Goal: Task Accomplishment & Management: Manage account settings

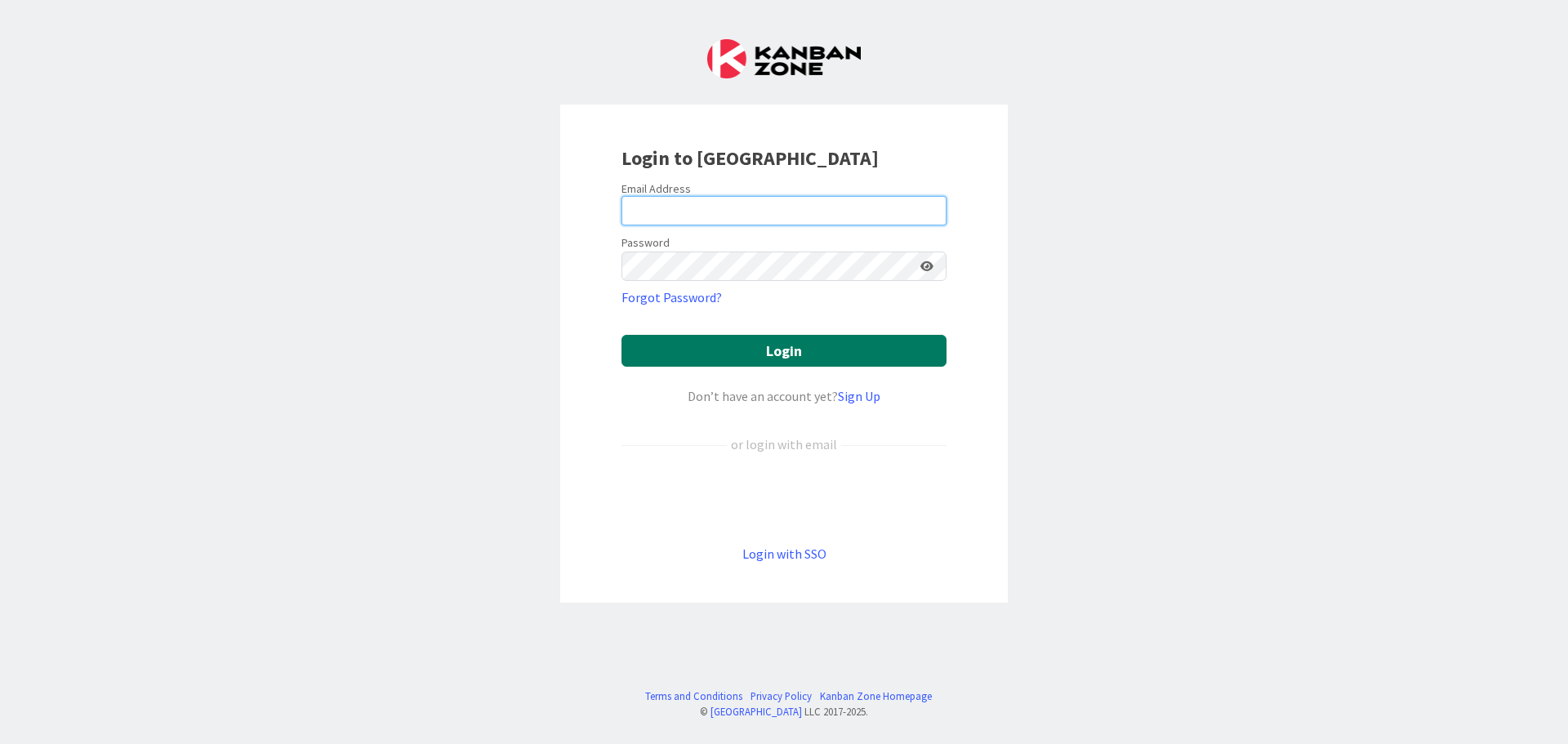
type input "[EMAIL_ADDRESS][DOMAIN_NAME]"
click at [762, 346] on button "Login" at bounding box center [784, 351] width 325 height 31
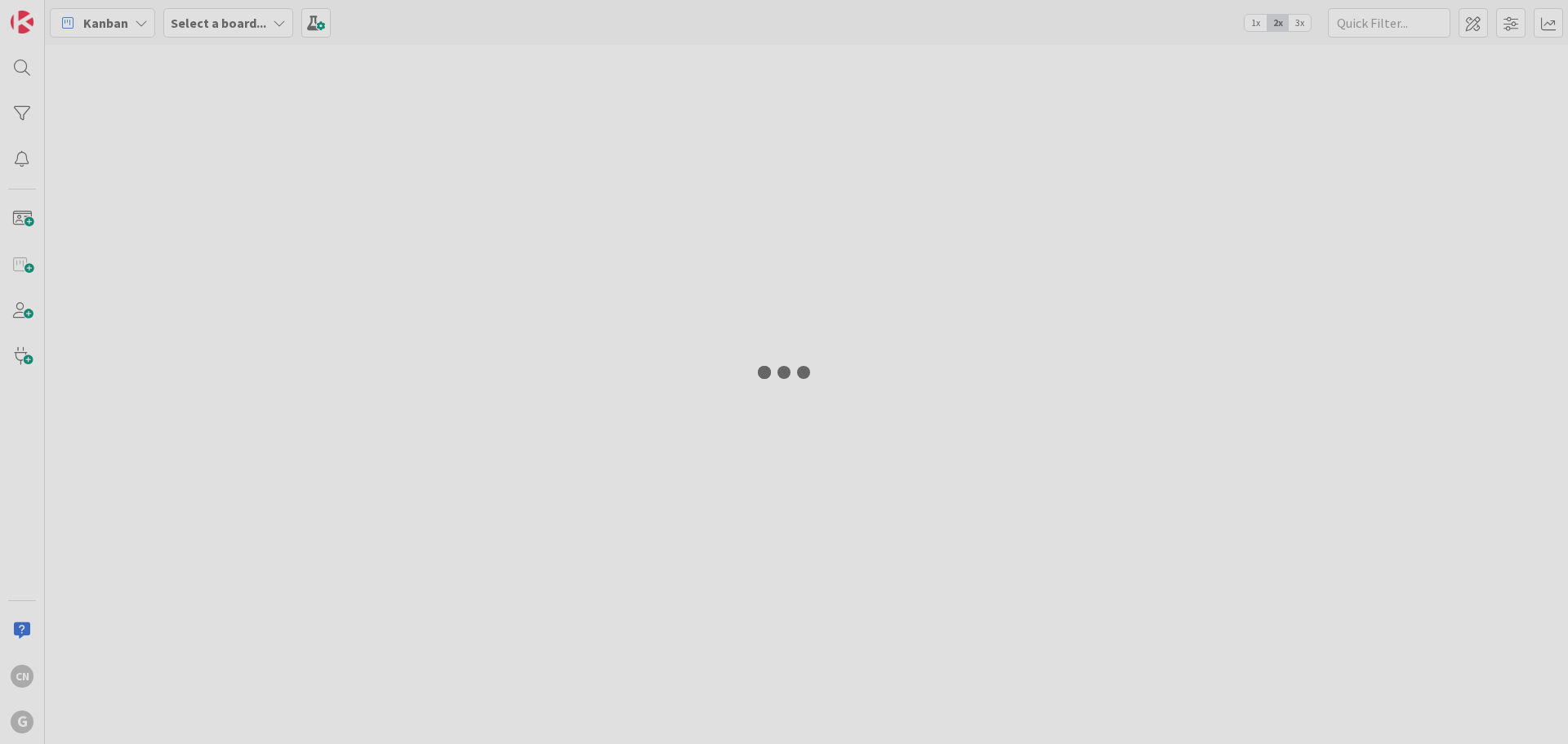
type input "oley"
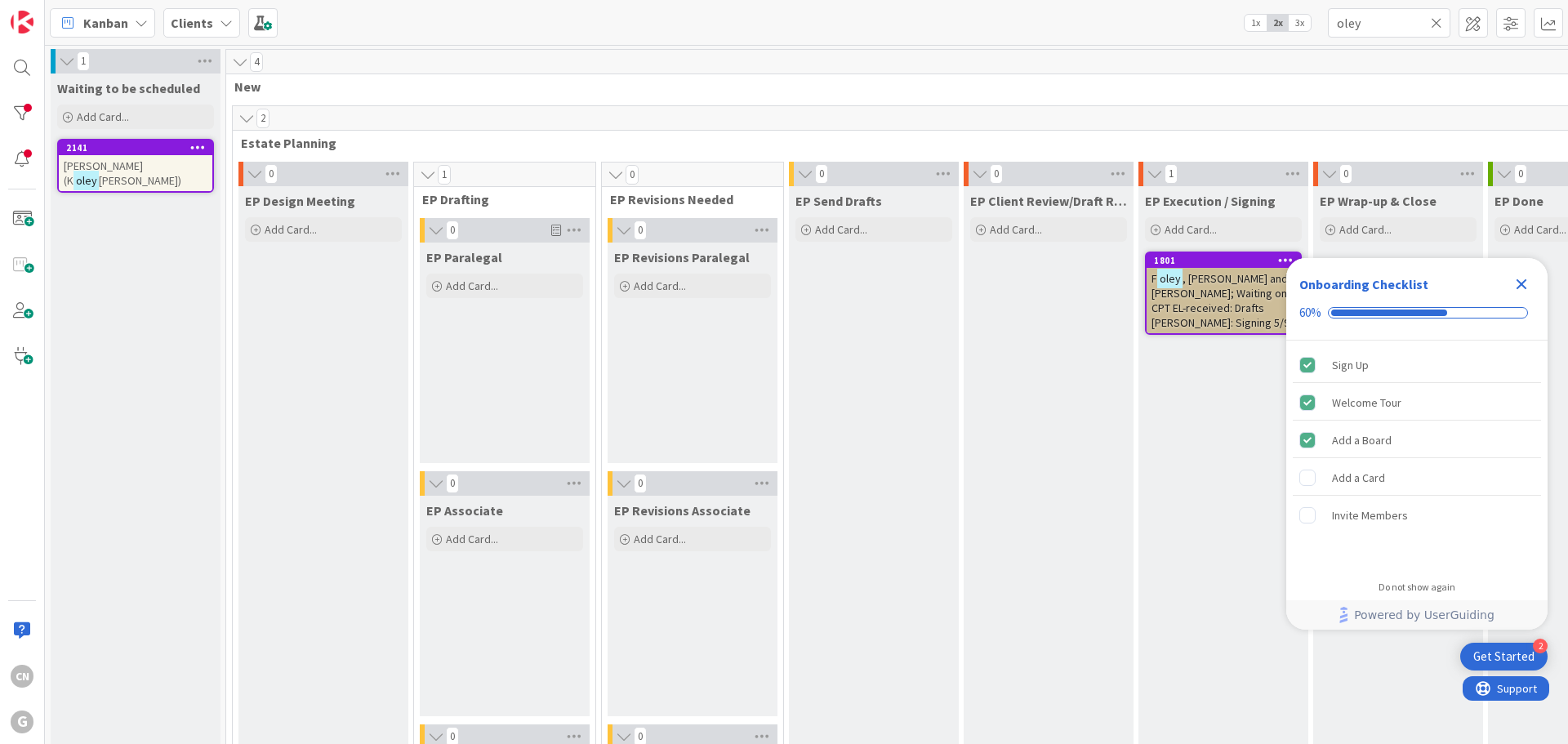
click at [1523, 285] on icon "Close Checklist" at bounding box center [1521, 284] width 11 height 11
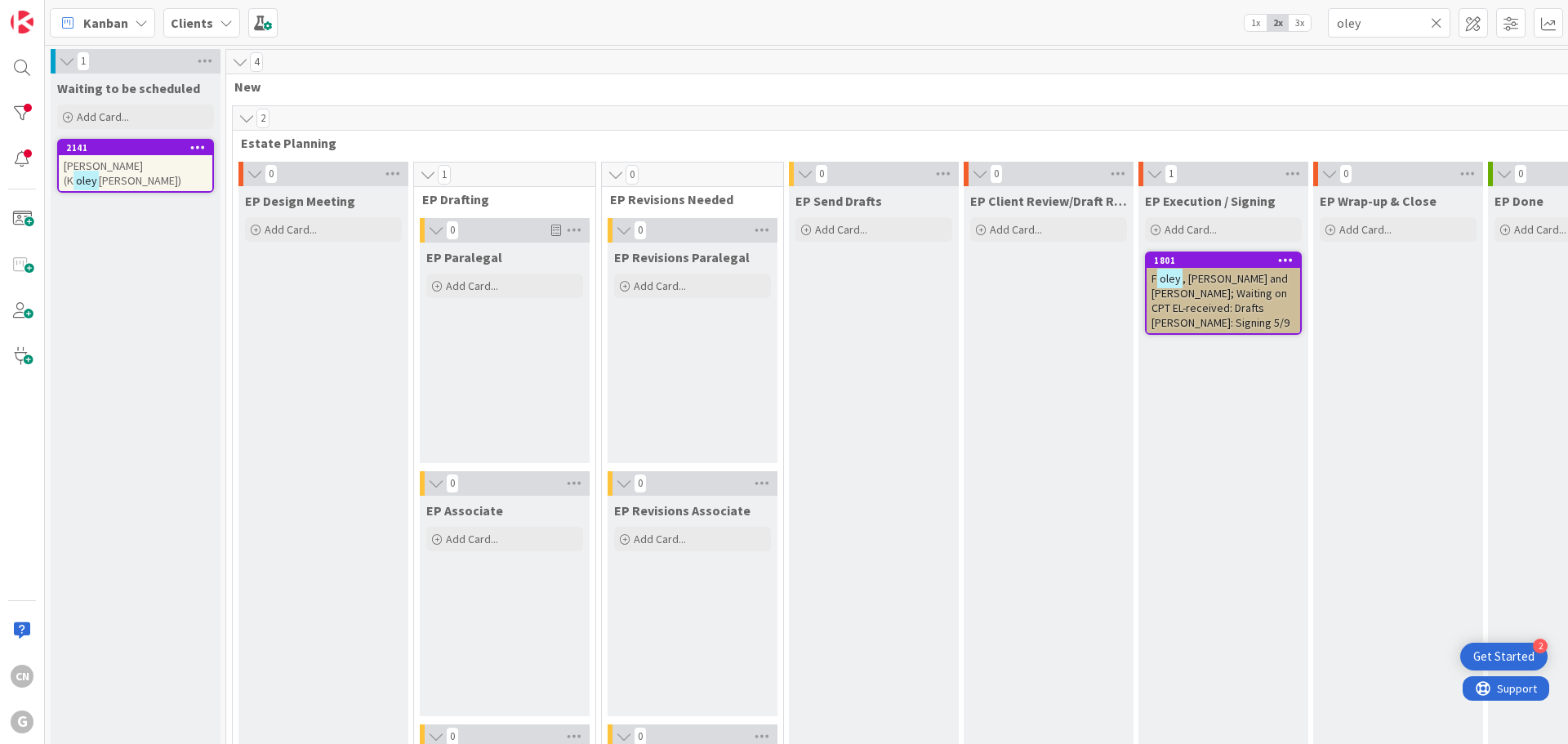
click at [1434, 25] on icon at bounding box center [1437, 23] width 12 height 15
click at [1384, 22] on input "text" at bounding box center [1389, 23] width 122 height 29
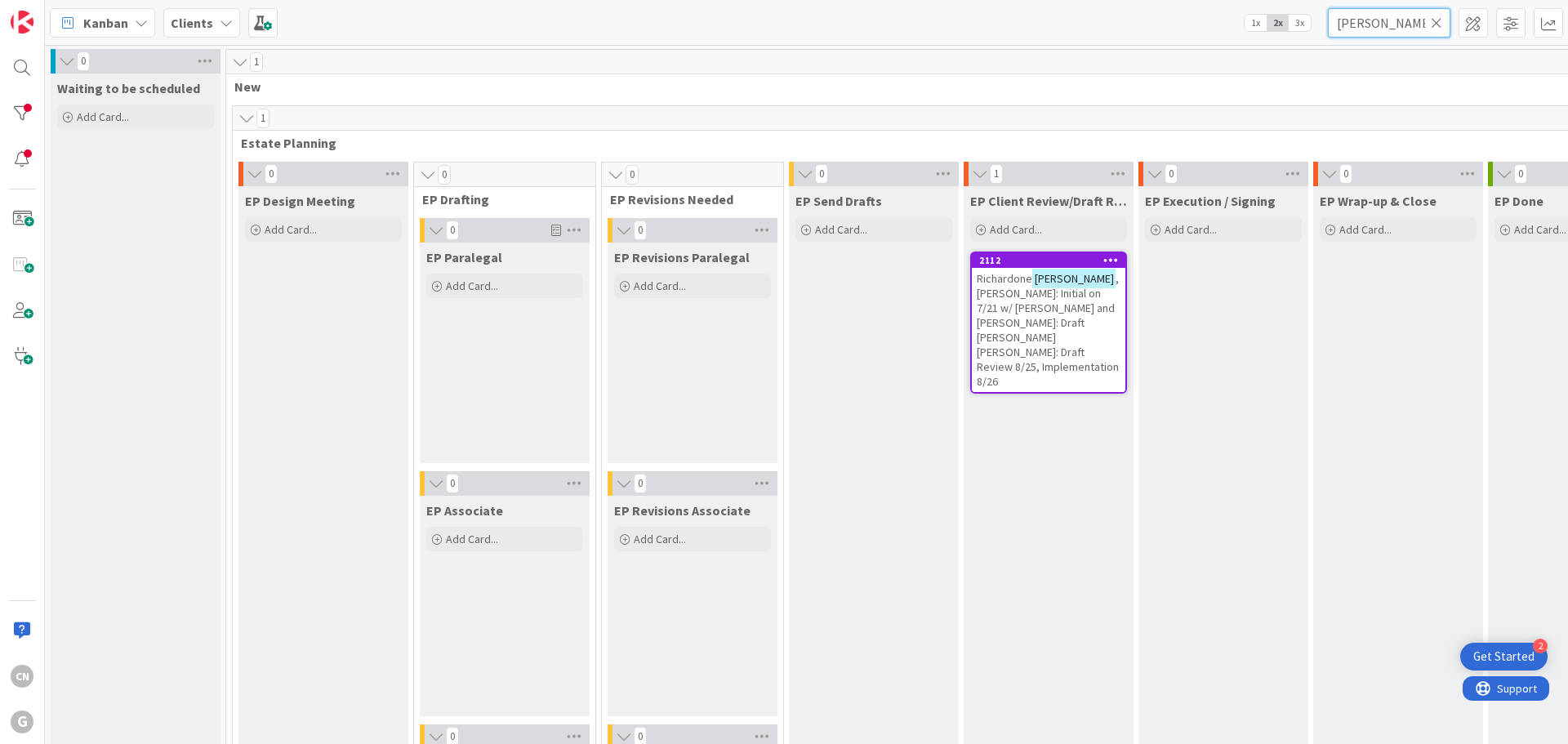
type input "[PERSON_NAME]"
click at [1027, 316] on span ", [PERSON_NAME]: Initial on 7/21 w/ [PERSON_NAME] and [PERSON_NAME]: Draft [PER…" at bounding box center [1048, 330] width 142 height 118
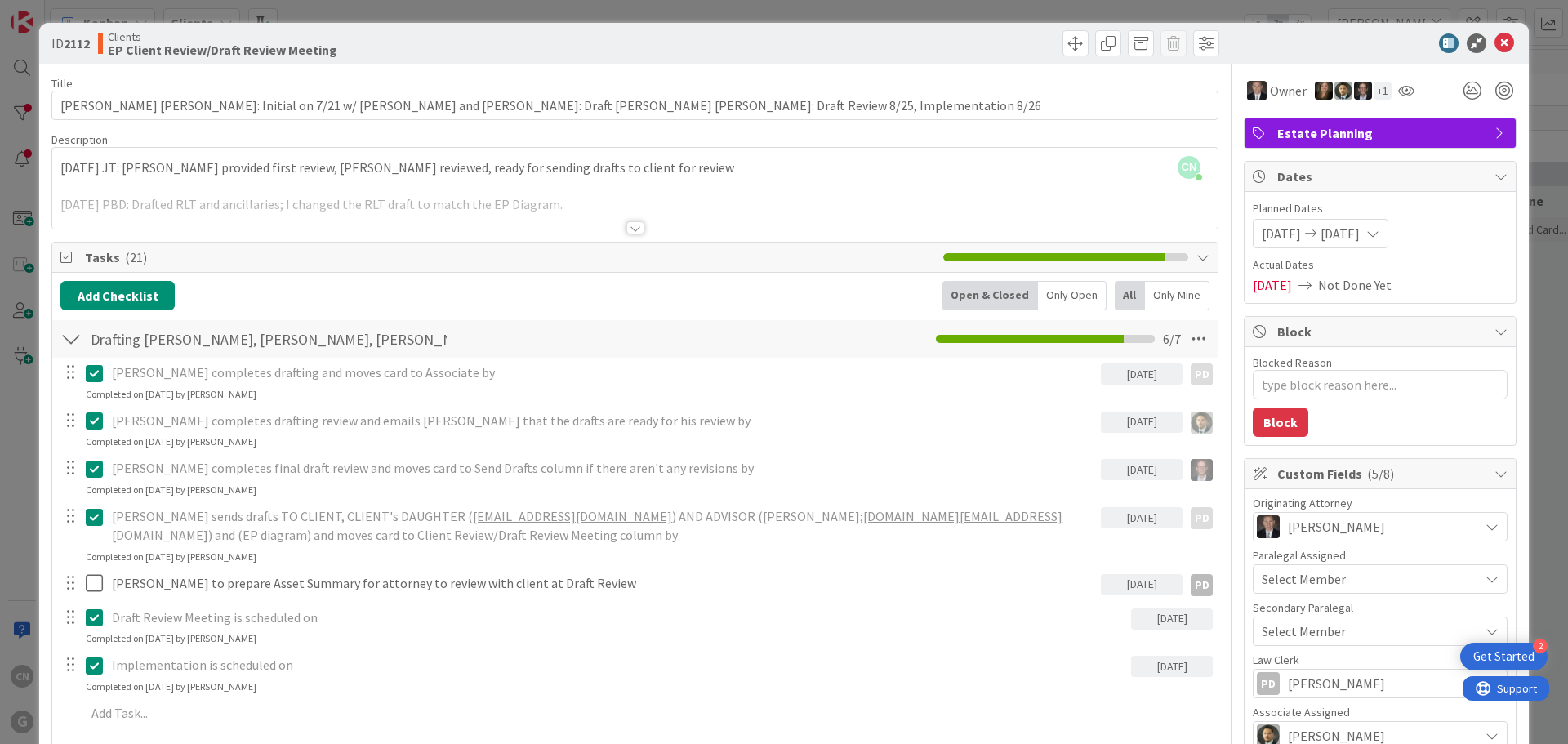
click at [628, 234] on div at bounding box center [635, 227] width 18 height 13
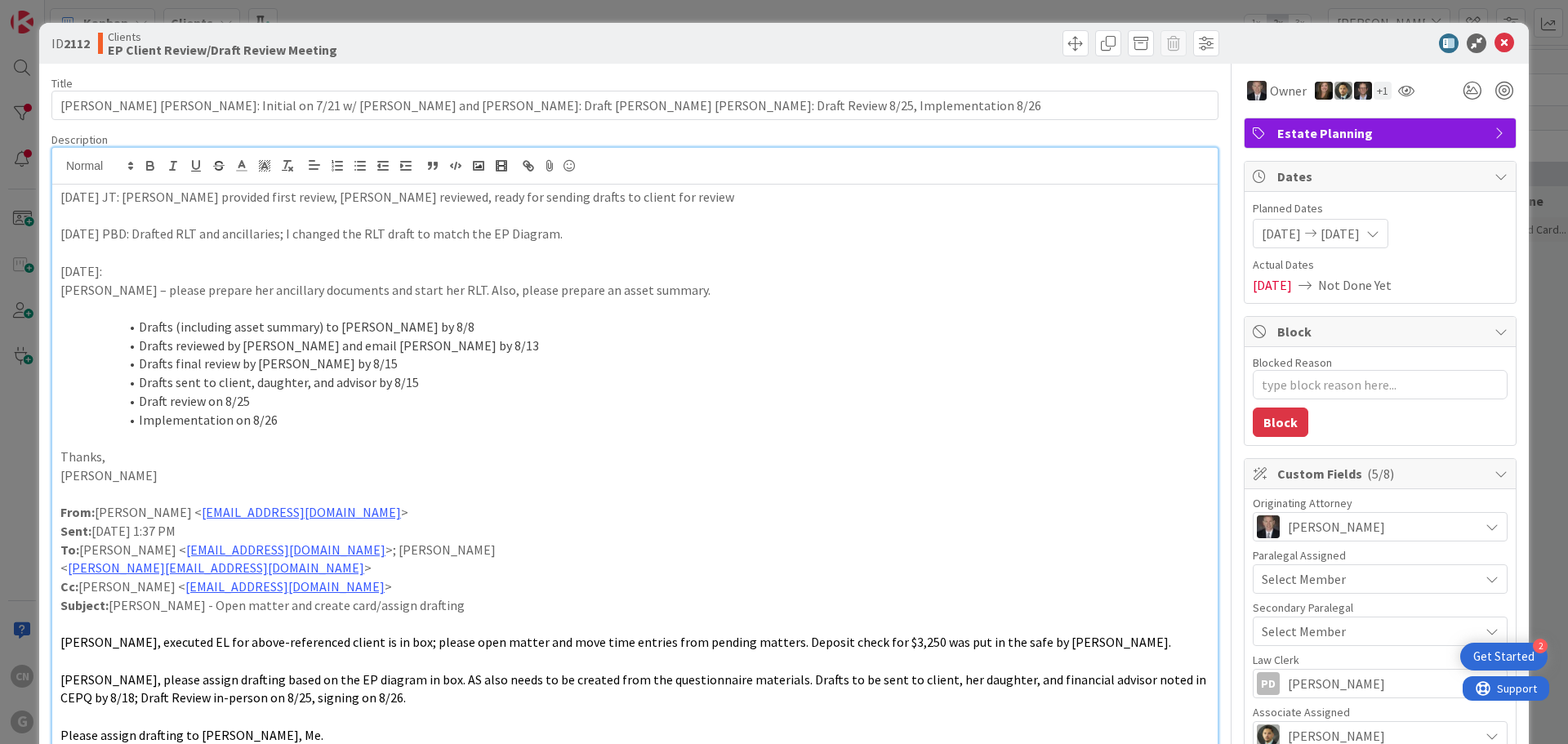
click at [58, 204] on div "[DATE] JT: [PERSON_NAME] provided first review, [PERSON_NAME] reviewed, ready f…" at bounding box center [634, 491] width 1165 height 614
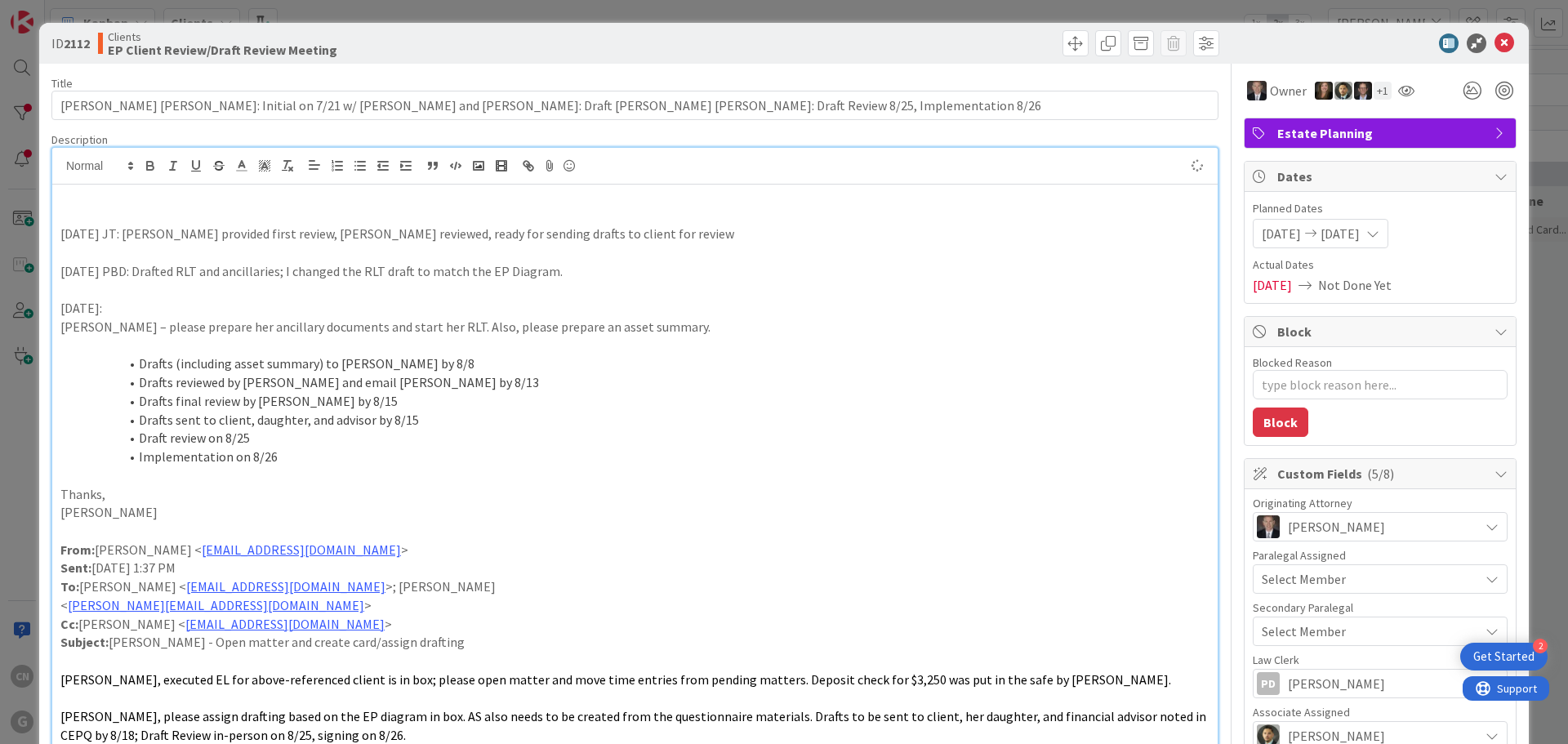
type textarea "x"
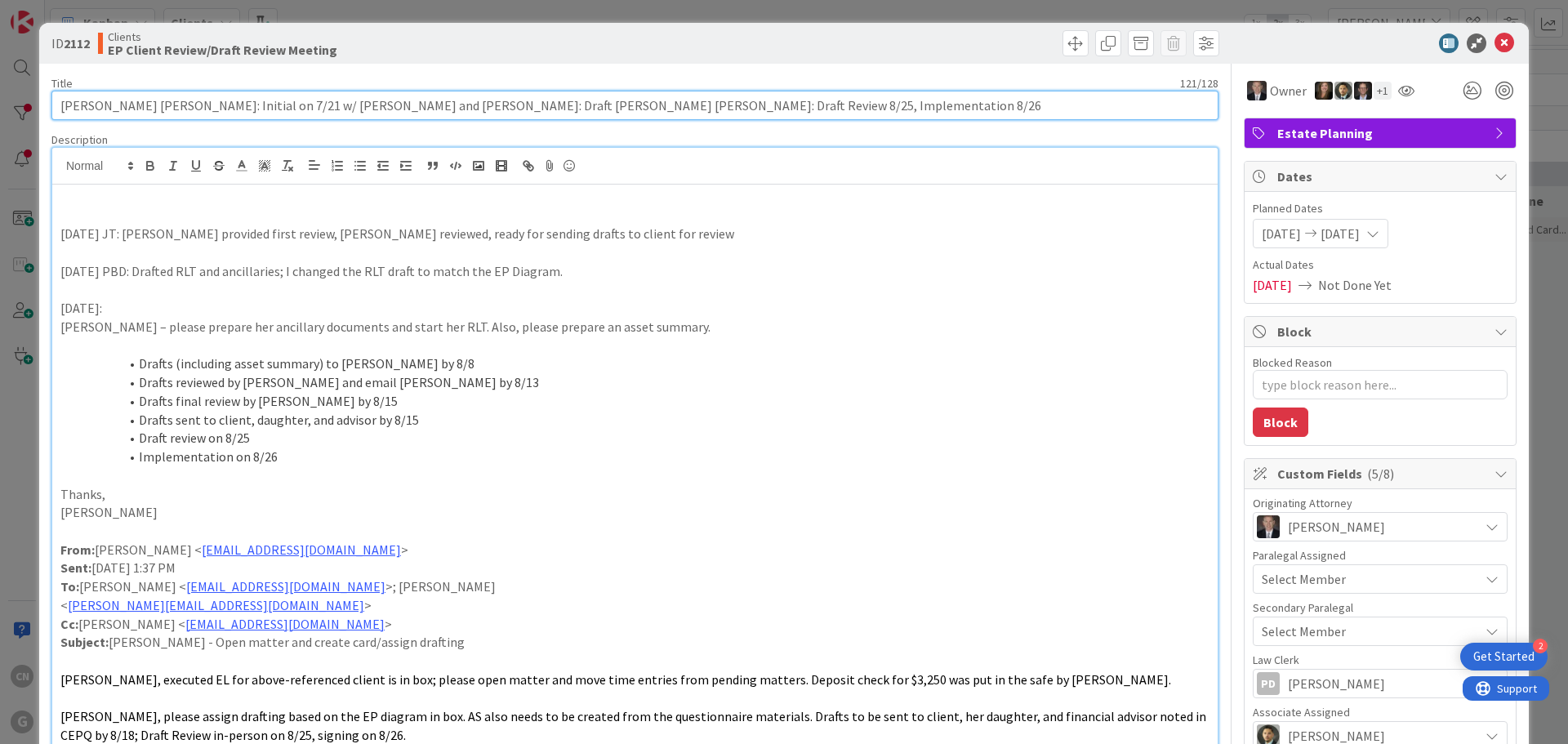
drag, startPoint x: 743, startPoint y: 112, endPoint x: -119, endPoint y: 160, distance: 863.3
click at [0, 160] on html "2 Get Started CN G Kanban Clients 1x 2x 3x [PERSON_NAME] 0 Waiting to be schedu…" at bounding box center [784, 372] width 1568 height 744
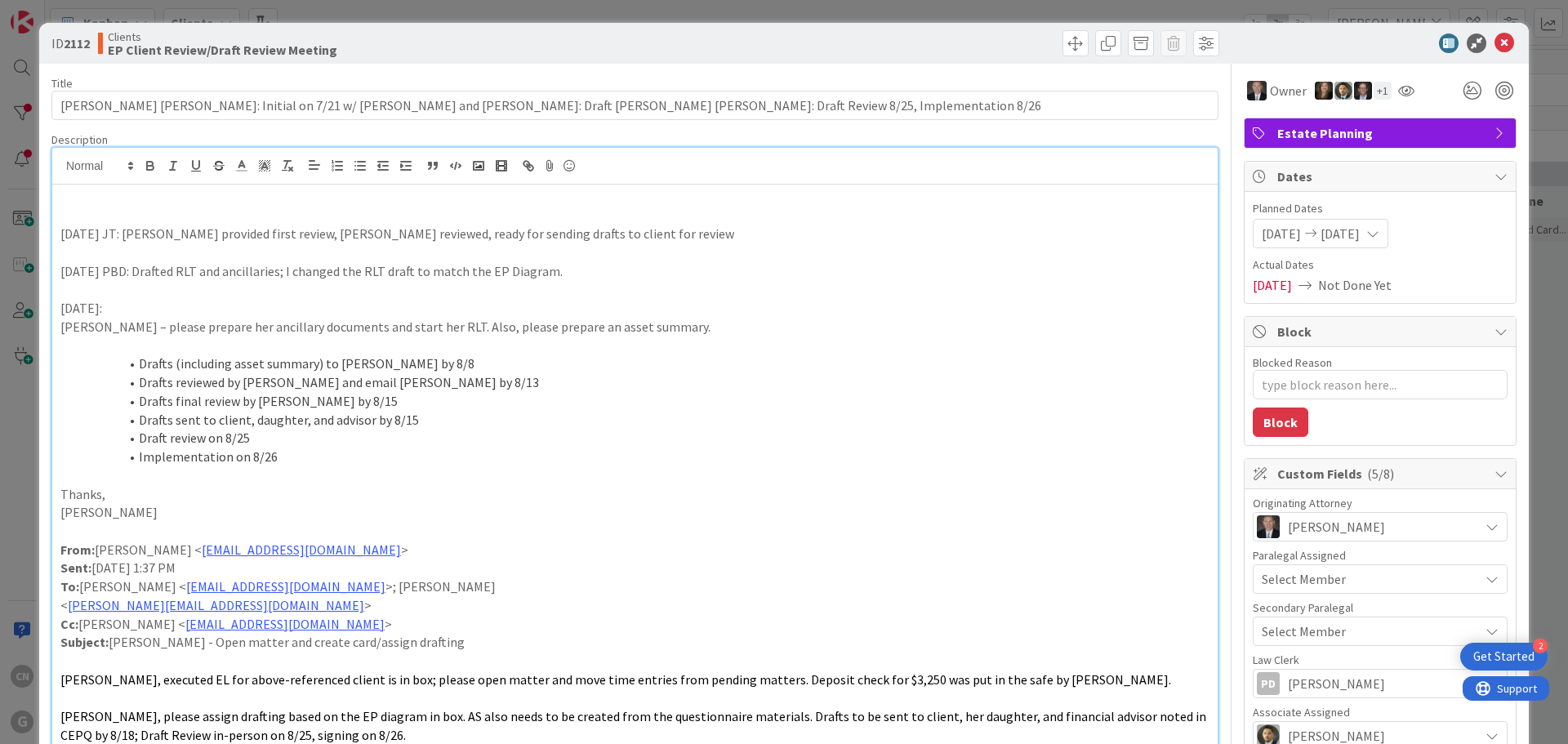
click at [711, 409] on li "Drafts final review by [PERSON_NAME] by 8/15" at bounding box center [645, 401] width 1129 height 19
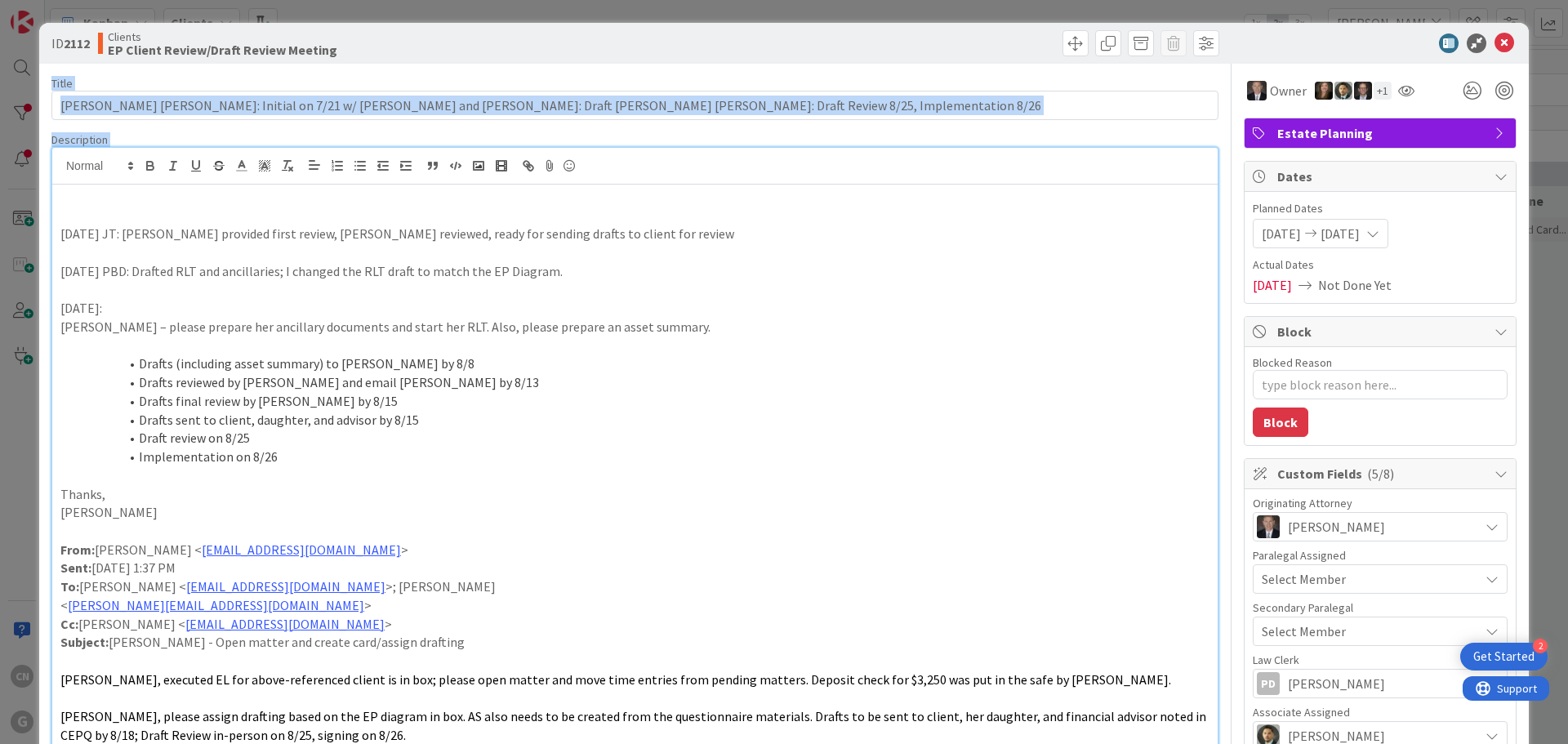
drag, startPoint x: 1491, startPoint y: 44, endPoint x: 903, endPoint y: 290, distance: 637.4
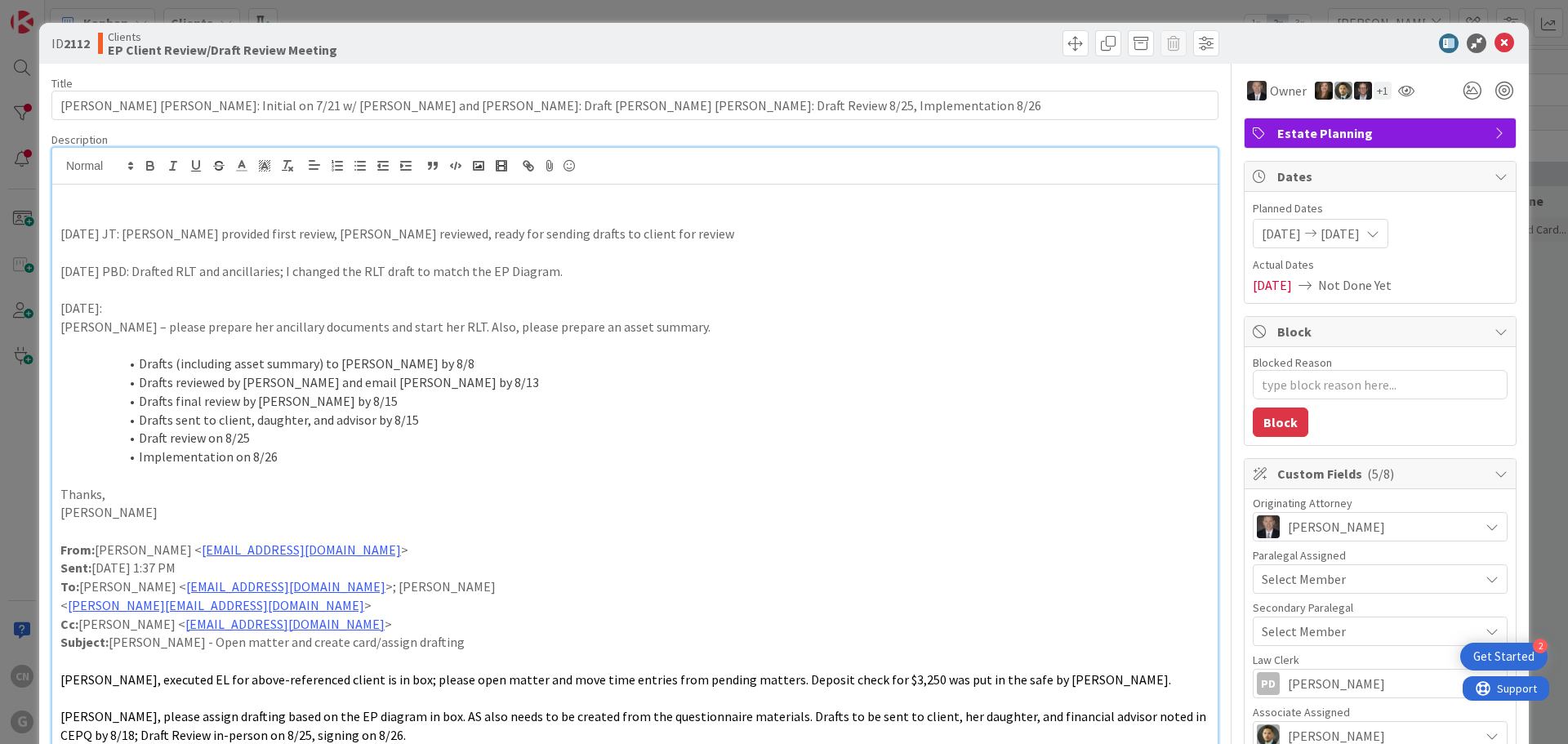
click at [61, 216] on p at bounding box center [635, 216] width 1149 height 19
click at [1494, 44] on icon at bounding box center [1504, 43] width 20 height 20
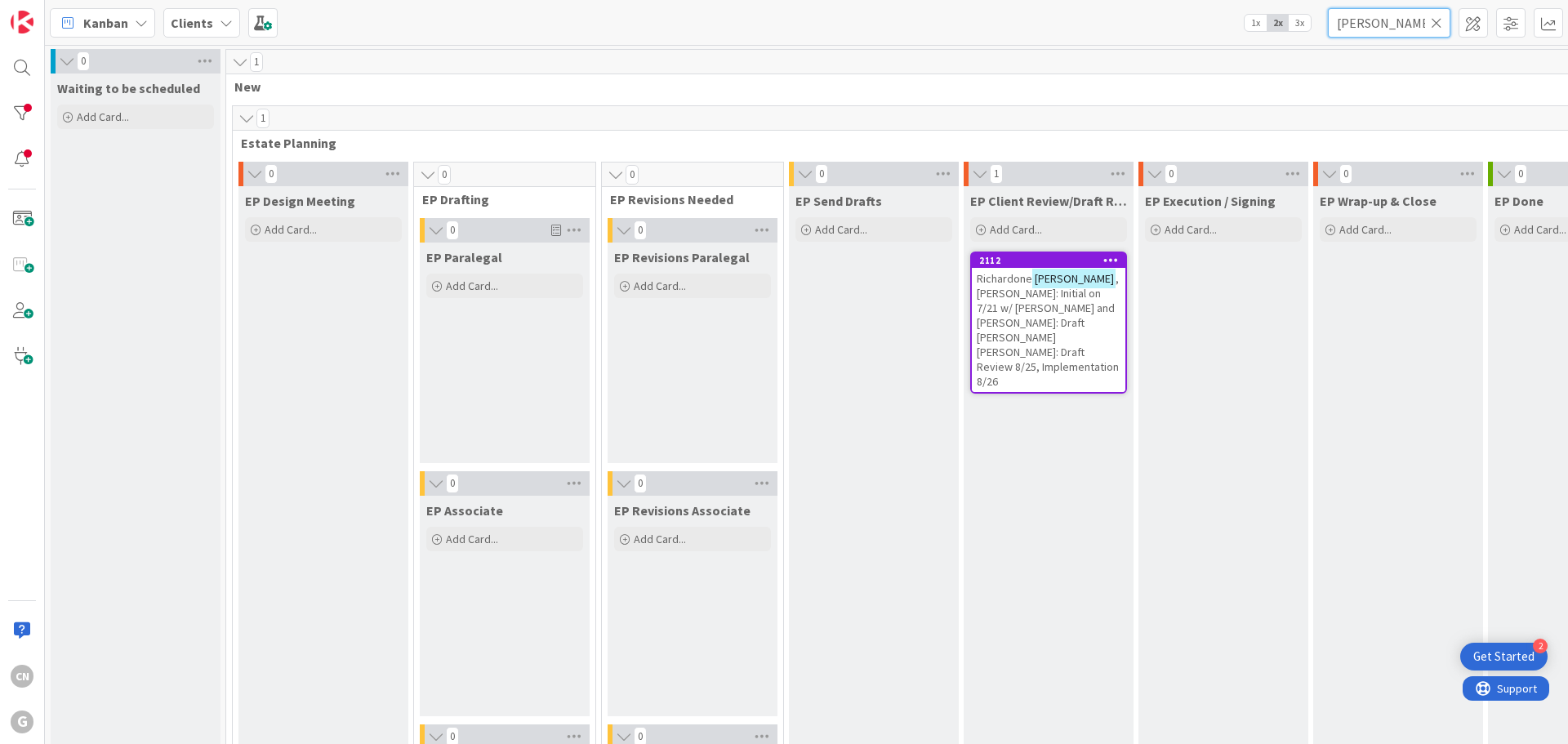
drag, startPoint x: 1383, startPoint y: 23, endPoint x: 1149, endPoint y: 34, distance: 234.3
click at [1149, 34] on div "Kanban Clients 1x 2x 3x [PERSON_NAME]" at bounding box center [807, 23] width 1523 height 45
click at [1387, 24] on input "[PERSON_NAME]" at bounding box center [1389, 23] width 122 height 29
click at [1385, 24] on input "[PERSON_NAME]" at bounding box center [1389, 23] width 122 height 29
drag, startPoint x: 1381, startPoint y: 22, endPoint x: 1274, endPoint y: 32, distance: 107.5
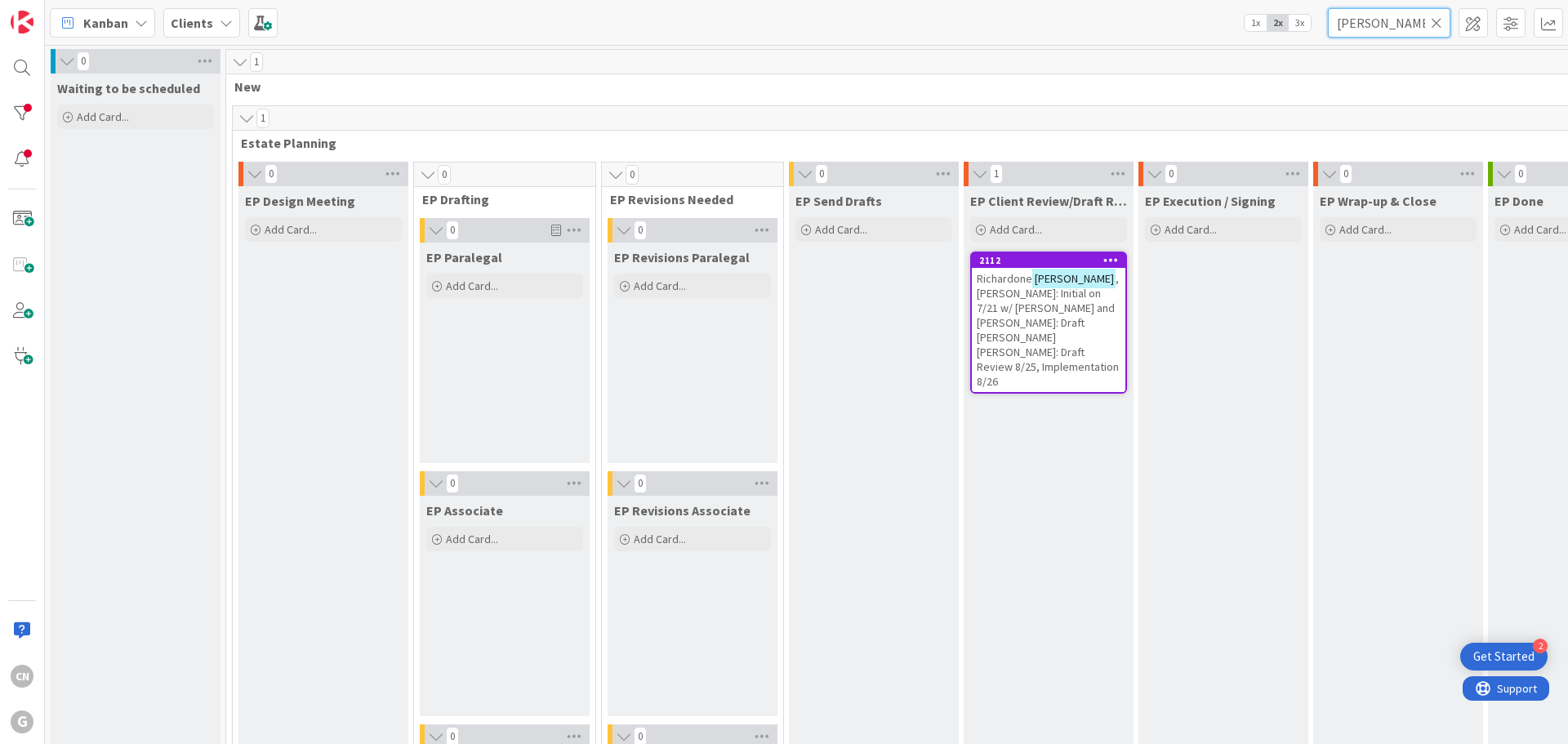
click at [1274, 32] on div "Kanban Clients 1x 2x 3x [PERSON_NAME]" at bounding box center [807, 23] width 1523 height 45
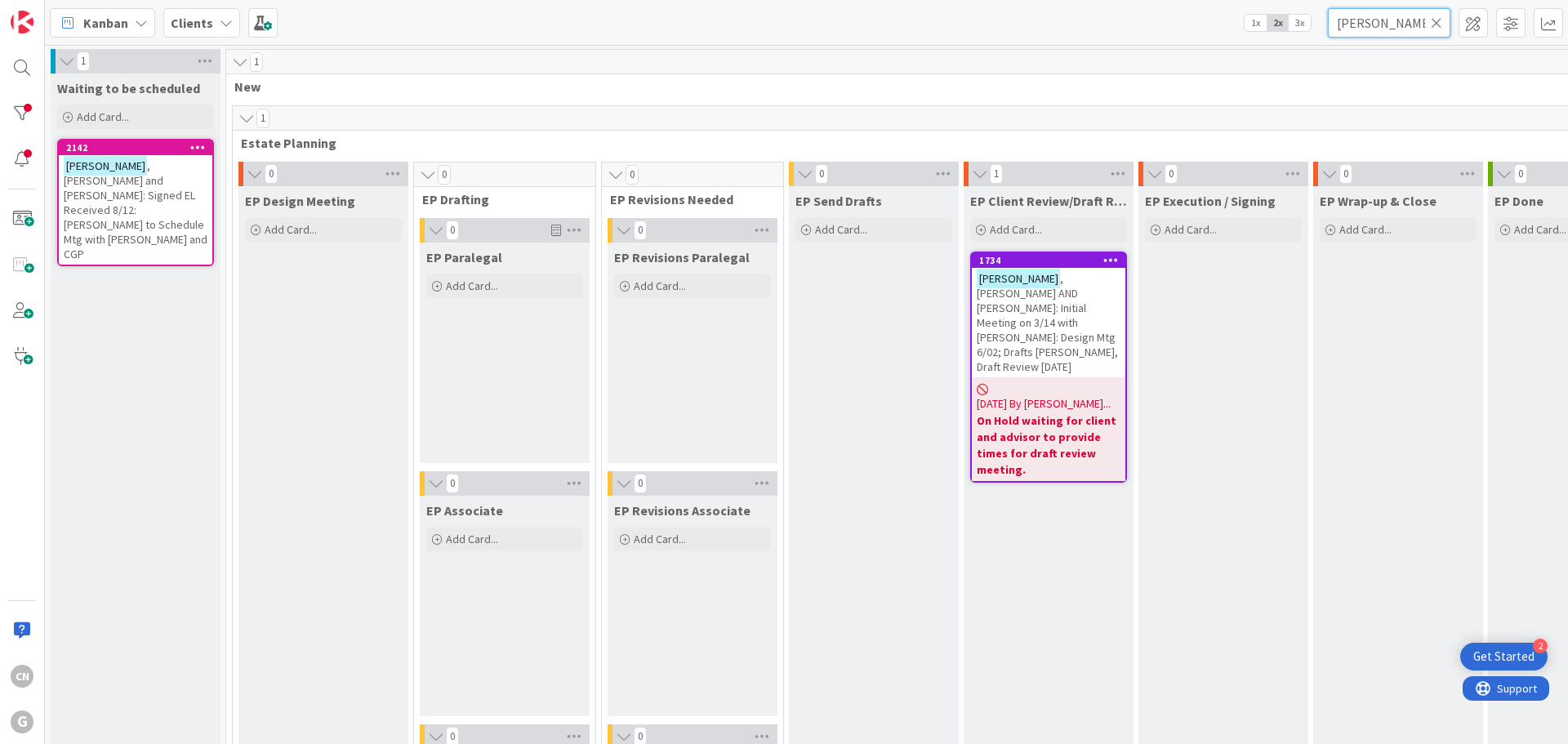
type input "[PERSON_NAME]"
click at [95, 193] on span ", [PERSON_NAME] and [PERSON_NAME]: Signed EL Received 8/12: [PERSON_NAME] to Sc…" at bounding box center [135, 210] width 144 height 103
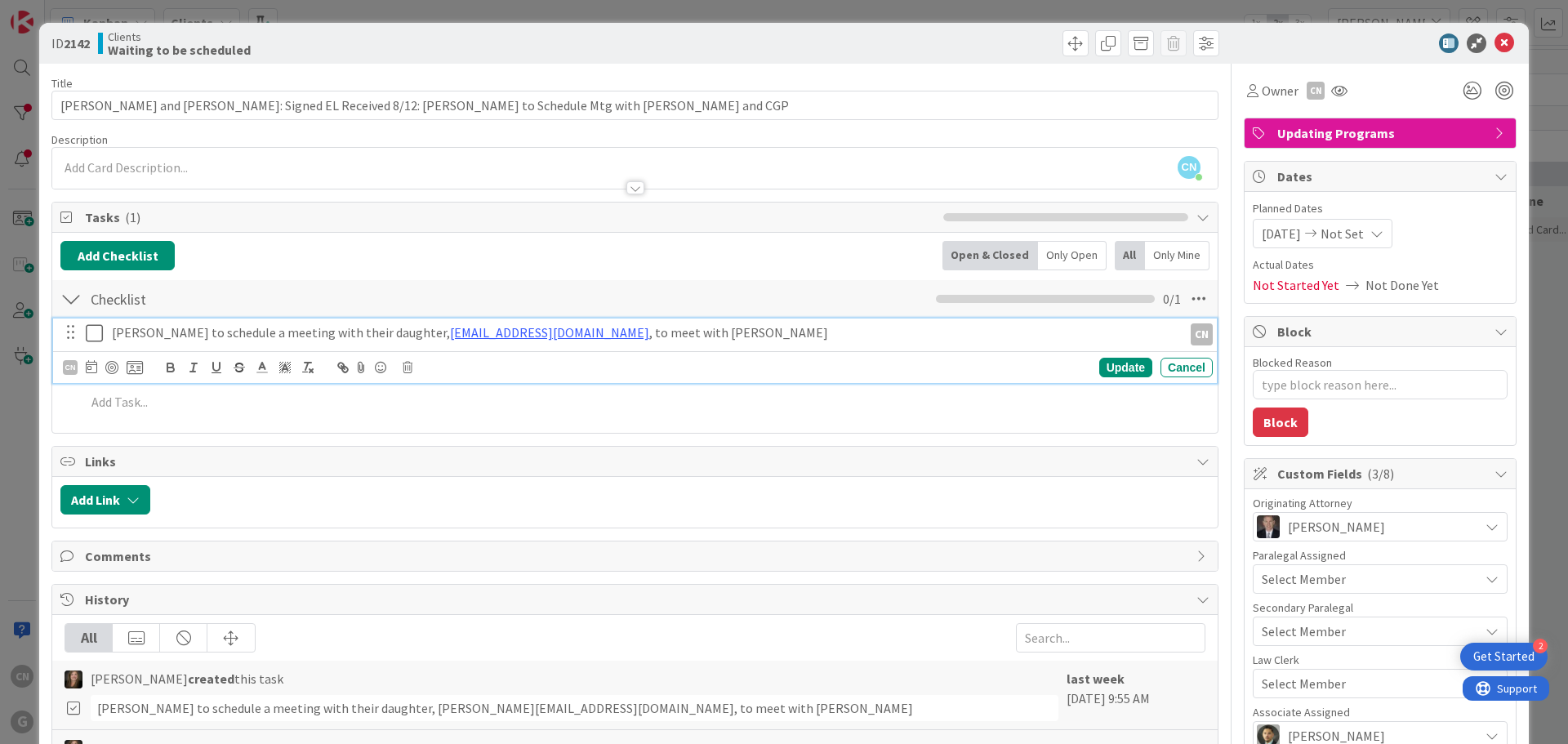
click at [93, 337] on icon at bounding box center [97, 333] width 24 height 20
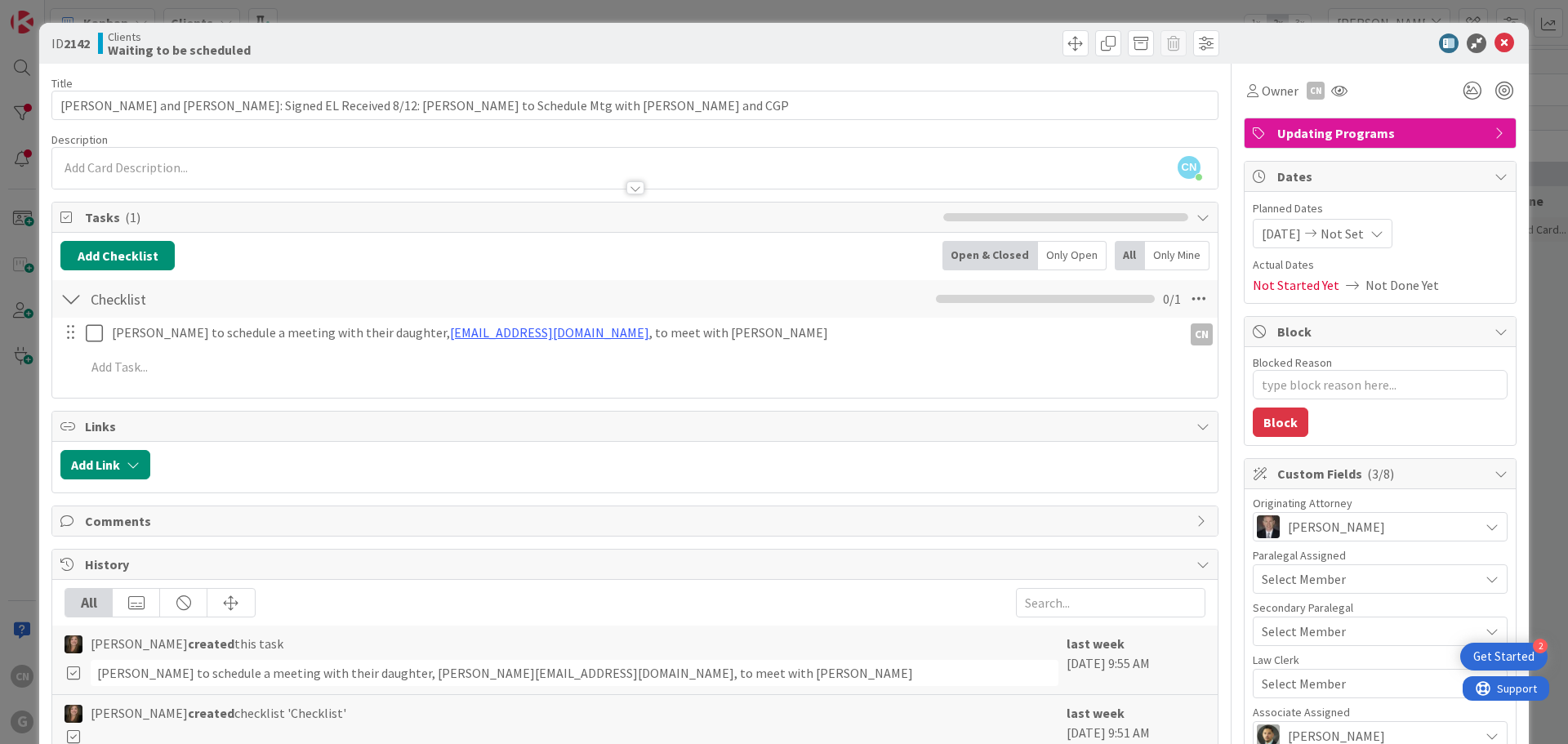
type textarea "x"
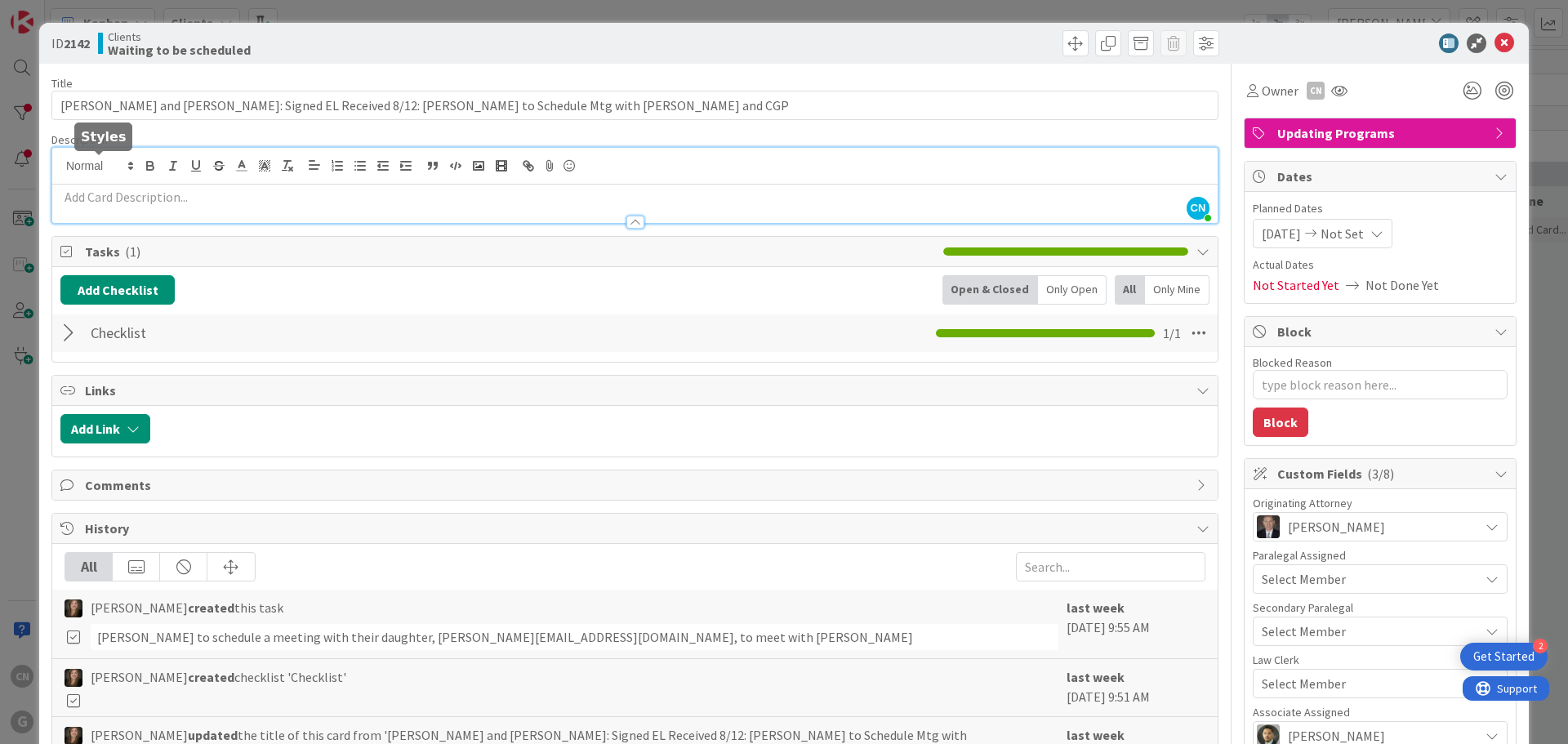
click at [106, 169] on div "CN [PERSON_NAME] just joined" at bounding box center [634, 185] width 1165 height 75
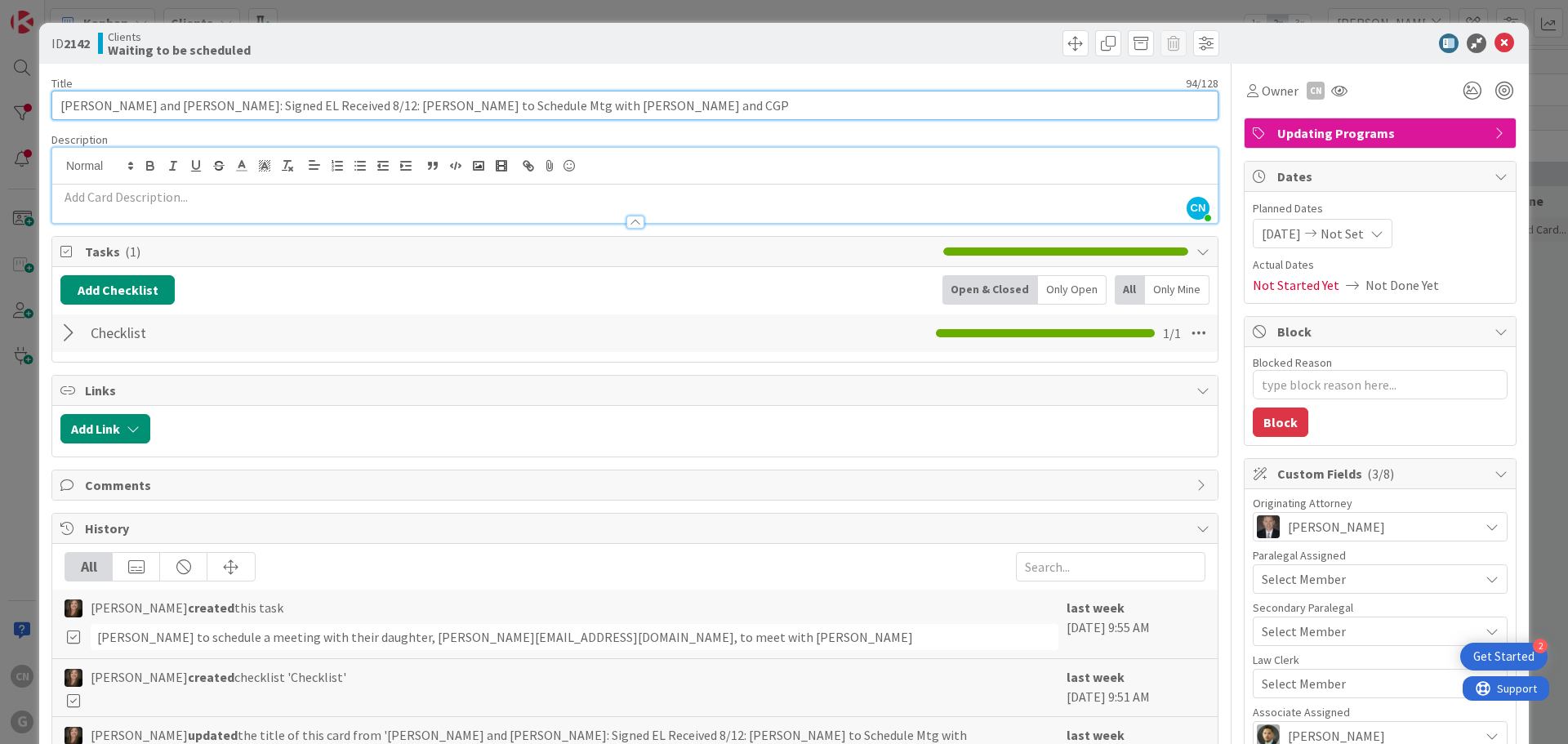
drag, startPoint x: 551, startPoint y: 105, endPoint x: 539, endPoint y: 97, distance: 14.4
click at [535, 105] on input "[PERSON_NAME] and [PERSON_NAME]: Signed EL Received 8/12: [PERSON_NAME] to Sche…" at bounding box center [634, 105] width 1167 height 29
type input "[PERSON_NAME] and [PERSON_NAME]: Signed EL Received 8/12: [PERSON_NAME] to Sche…"
type textarea "x"
drag, startPoint x: 380, startPoint y: 103, endPoint x: 394, endPoint y: 105, distance: 14.1
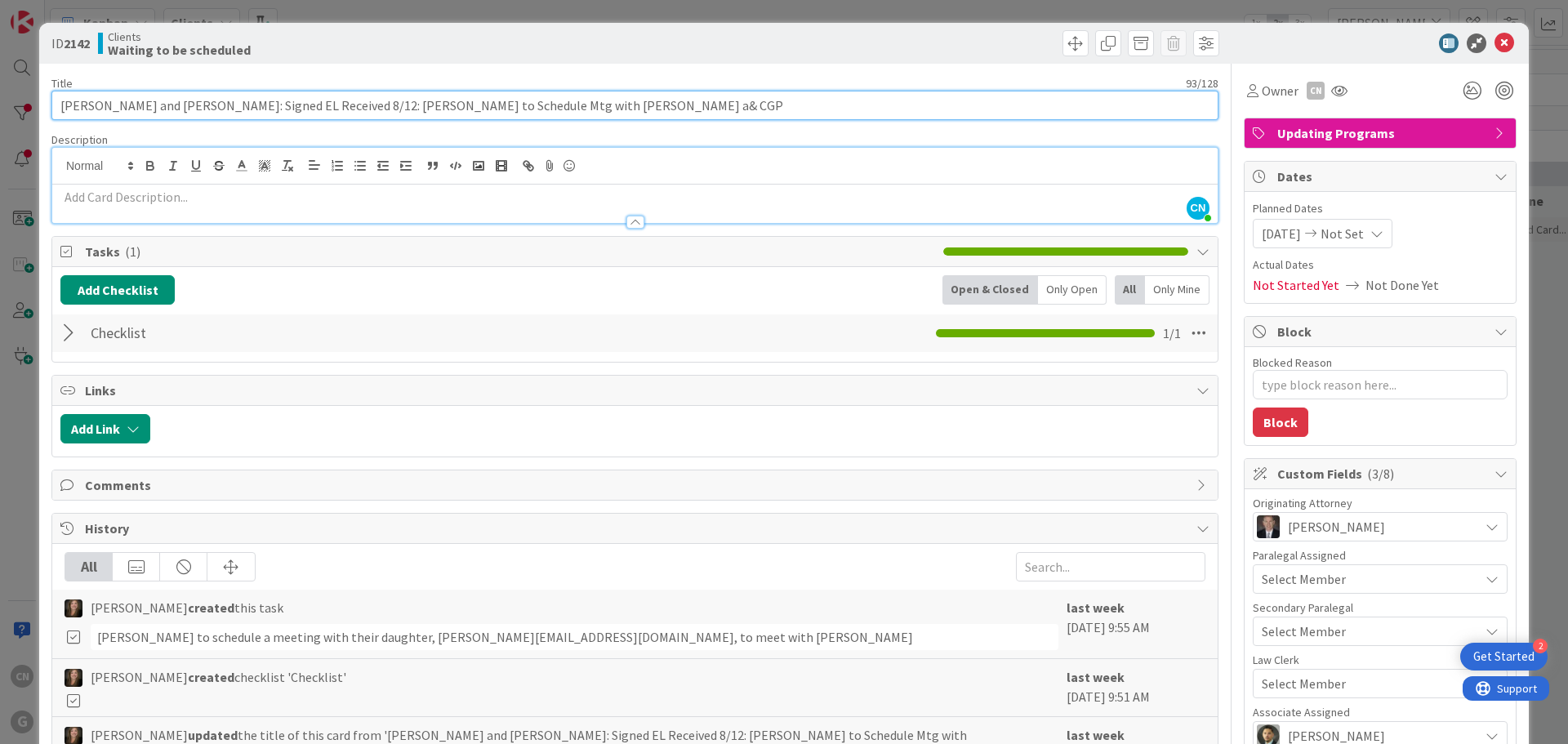
click at [394, 105] on input "[PERSON_NAME] and [PERSON_NAME]: Signed EL Received 8/12: [PERSON_NAME] to Sche…" at bounding box center [634, 105] width 1167 height 29
type input "[PERSON_NAME] and [PERSON_NAME]: Signed EL Received 8/12: [PERSON_NAME] Mtg wit…"
type textarea "x"
click at [427, 105] on input "[PERSON_NAME] and [PERSON_NAME]: Signed EL Received 8/12: [PERSON_NAME] Mtg wit…" at bounding box center [634, 105] width 1167 height 29
type input "[PERSON_NAME] and [PERSON_NAME]: Signed EL Received 8/12: [PERSON_NAME] Mtg wit…"
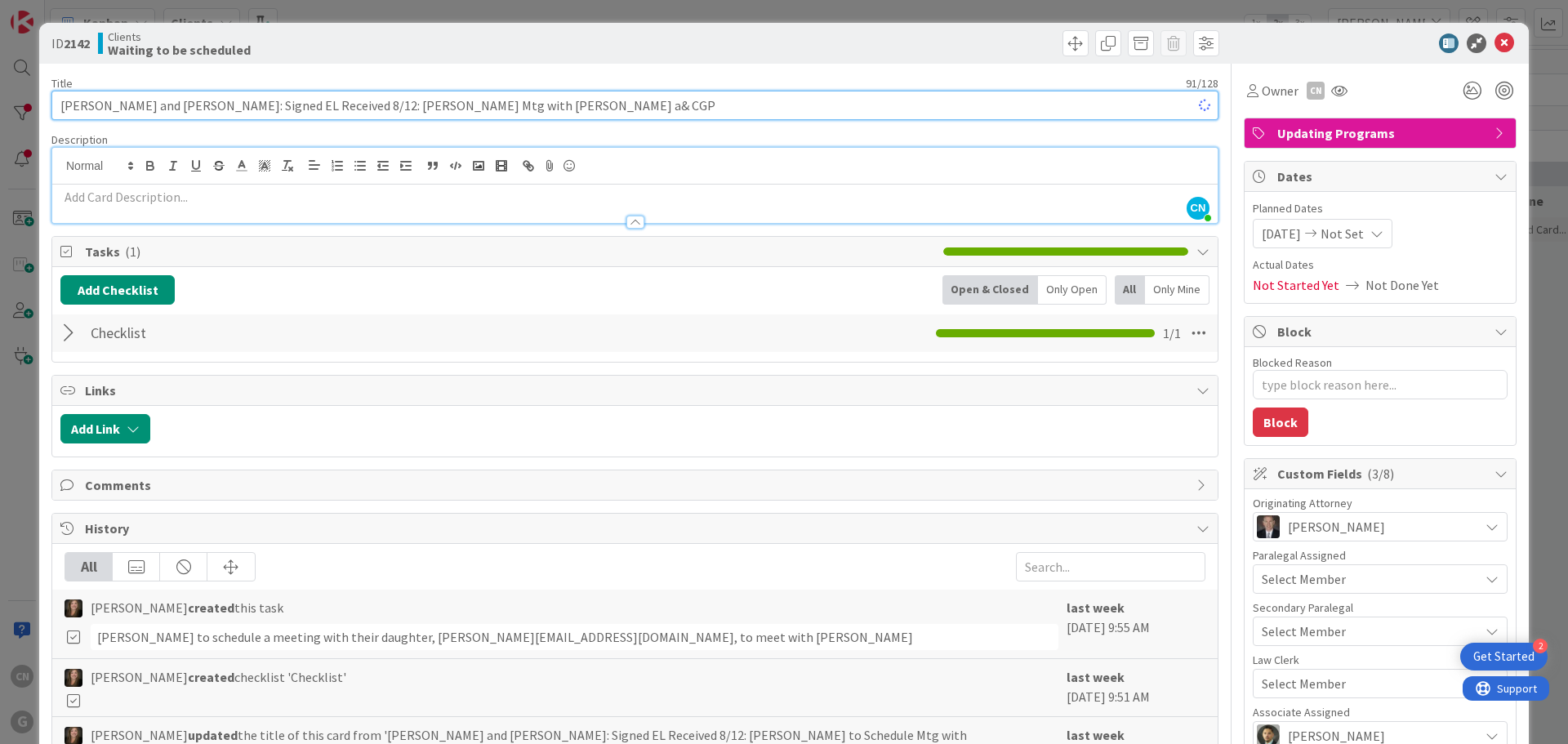
type textarea "x"
drag, startPoint x: 440, startPoint y: 105, endPoint x: 457, endPoint y: 103, distance: 17.1
click at [459, 106] on input "[PERSON_NAME] and [PERSON_NAME]: Signed EL Received 8/12: [PERSON_NAME] Mtg wit…" at bounding box center [634, 105] width 1167 height 29
type input "[PERSON_NAME] and [PERSON_NAME]: Signed EL Received 8/12: [PERSON_NAME] T with …"
type textarea "x"
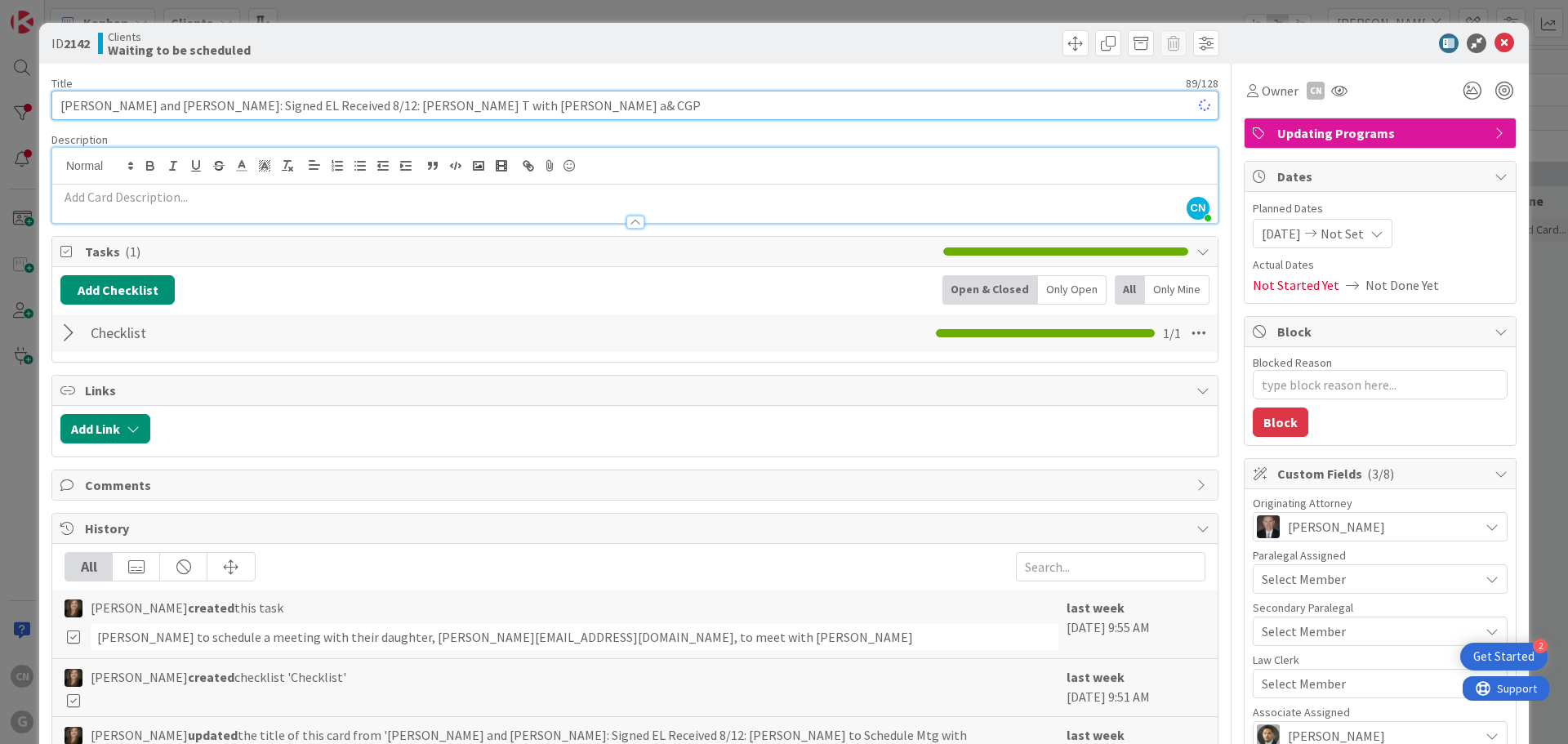
type input "[PERSON_NAME] and [PERSON_NAME]: Signed EL Received 8/12: [PERSON_NAME] T/ with…"
type textarea "x"
type input "[PERSON_NAME] and [PERSON_NAME]: Signed EL Received 8/12: [PERSON_NAME] T/C wit…"
type textarea "x"
click at [571, 105] on input "[PERSON_NAME] and [PERSON_NAME]: Signed EL Received 8/12: [PERSON_NAME] T/C wit…" at bounding box center [634, 105] width 1167 height 29
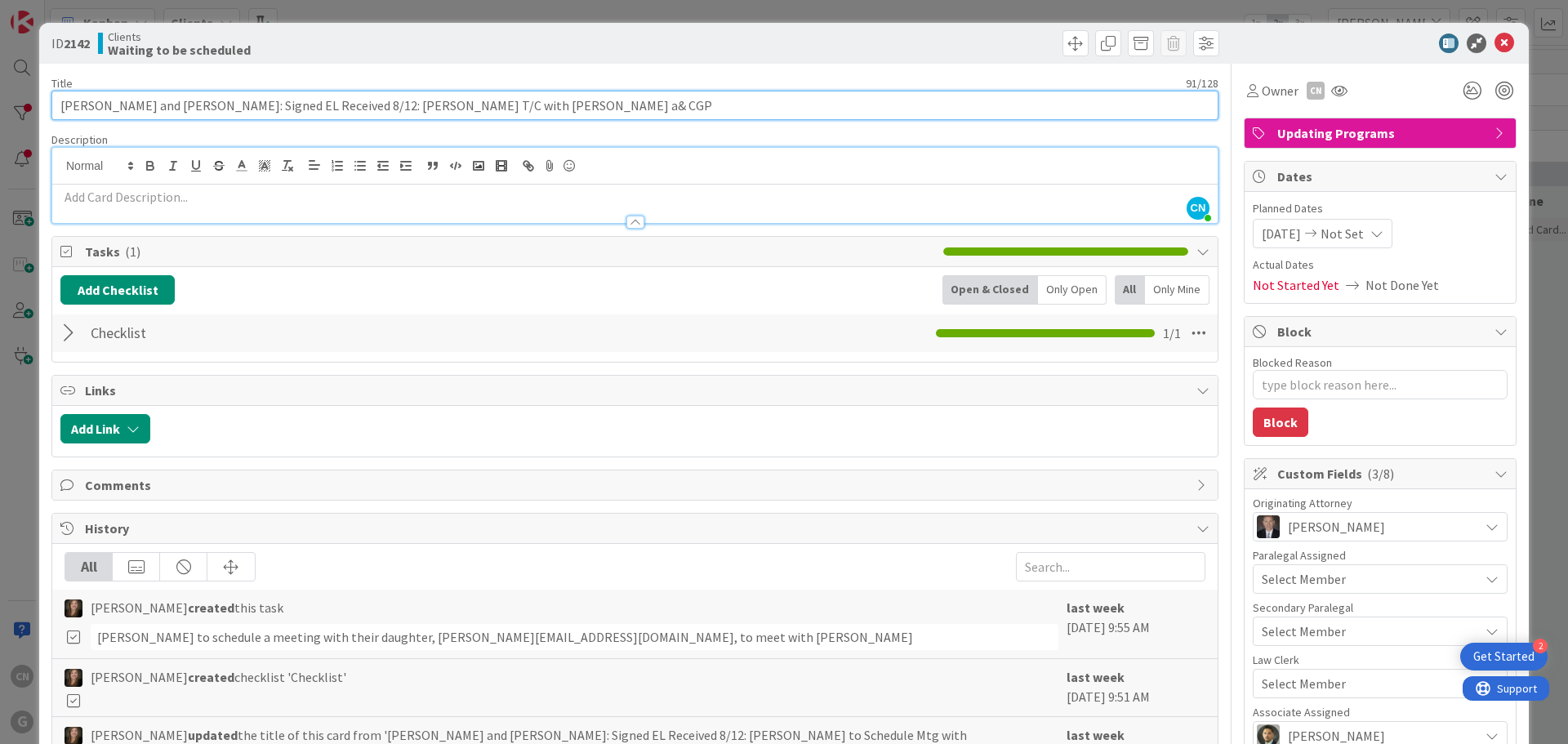
click at [526, 105] on input "[PERSON_NAME] and [PERSON_NAME]: Signed EL Received 8/12: [PERSON_NAME] T/C wit…" at bounding box center [634, 105] width 1167 height 29
type input "[PERSON_NAME] and [PERSON_NAME]: Signed EL Received 8/12: [PERSON_NAME] T/C wit…"
type textarea "x"
click at [569, 105] on input "[PERSON_NAME] and [PERSON_NAME]: Signed EL Received 8/12: [PERSON_NAME] T/C wit…" at bounding box center [634, 105] width 1167 height 29
click at [452, 108] on input "[PERSON_NAME] and [PERSON_NAME]: Signed EL Received 8/12: [PERSON_NAME] T/C wit…" at bounding box center [634, 105] width 1167 height 29
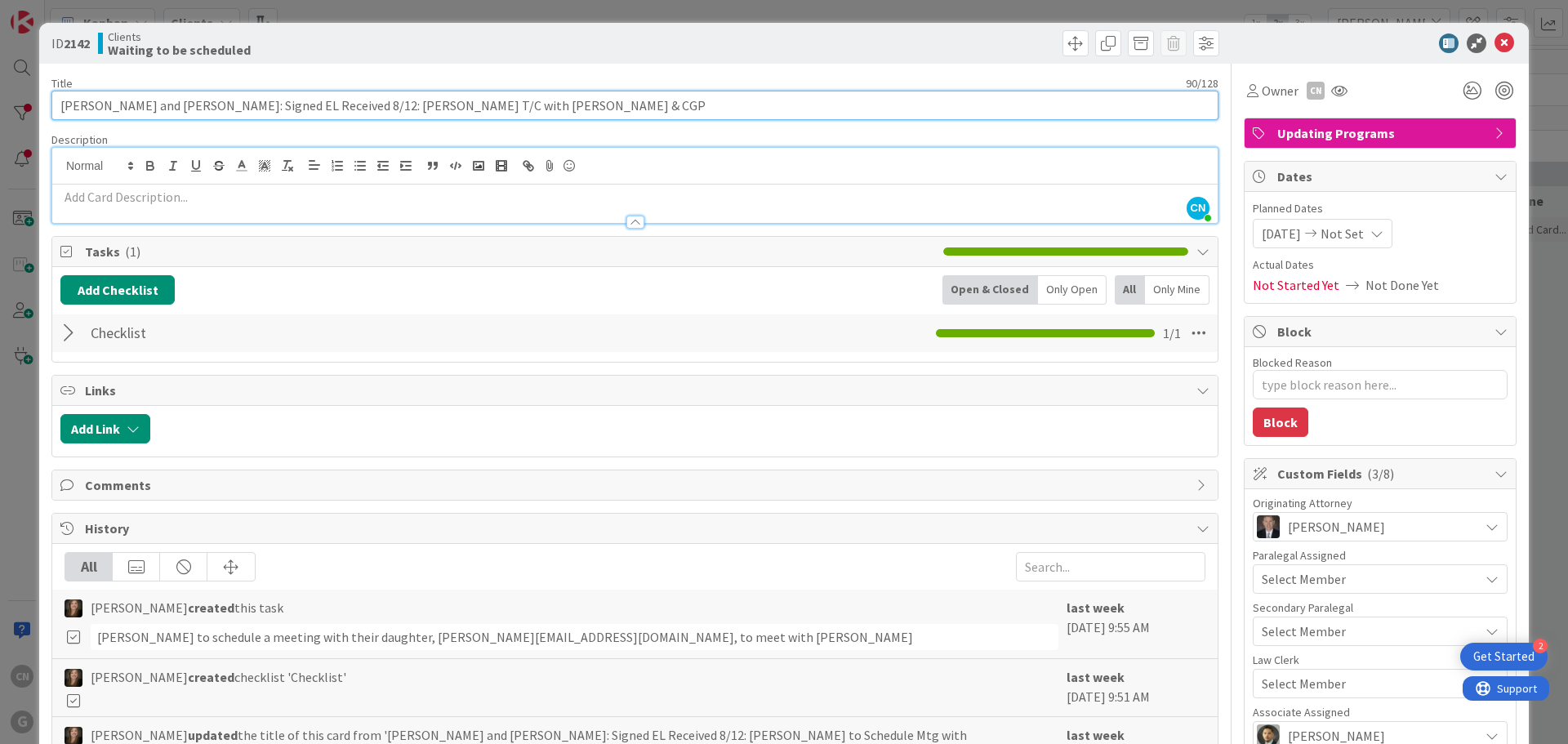
click at [455, 105] on input "[PERSON_NAME] and [PERSON_NAME]: Signed EL Received 8/12: [PERSON_NAME] T/C wit…" at bounding box center [634, 105] width 1167 height 29
type input "[PERSON_NAME] and [PERSON_NAME]: Signed EL Received 8/12: [PERSON_NAME] T/C wit…"
type textarea "x"
type input "[PERSON_NAME] and [PERSON_NAME]: Signed EL Received 8/12: [PERSON_NAME] T/C [DA…"
type textarea "x"
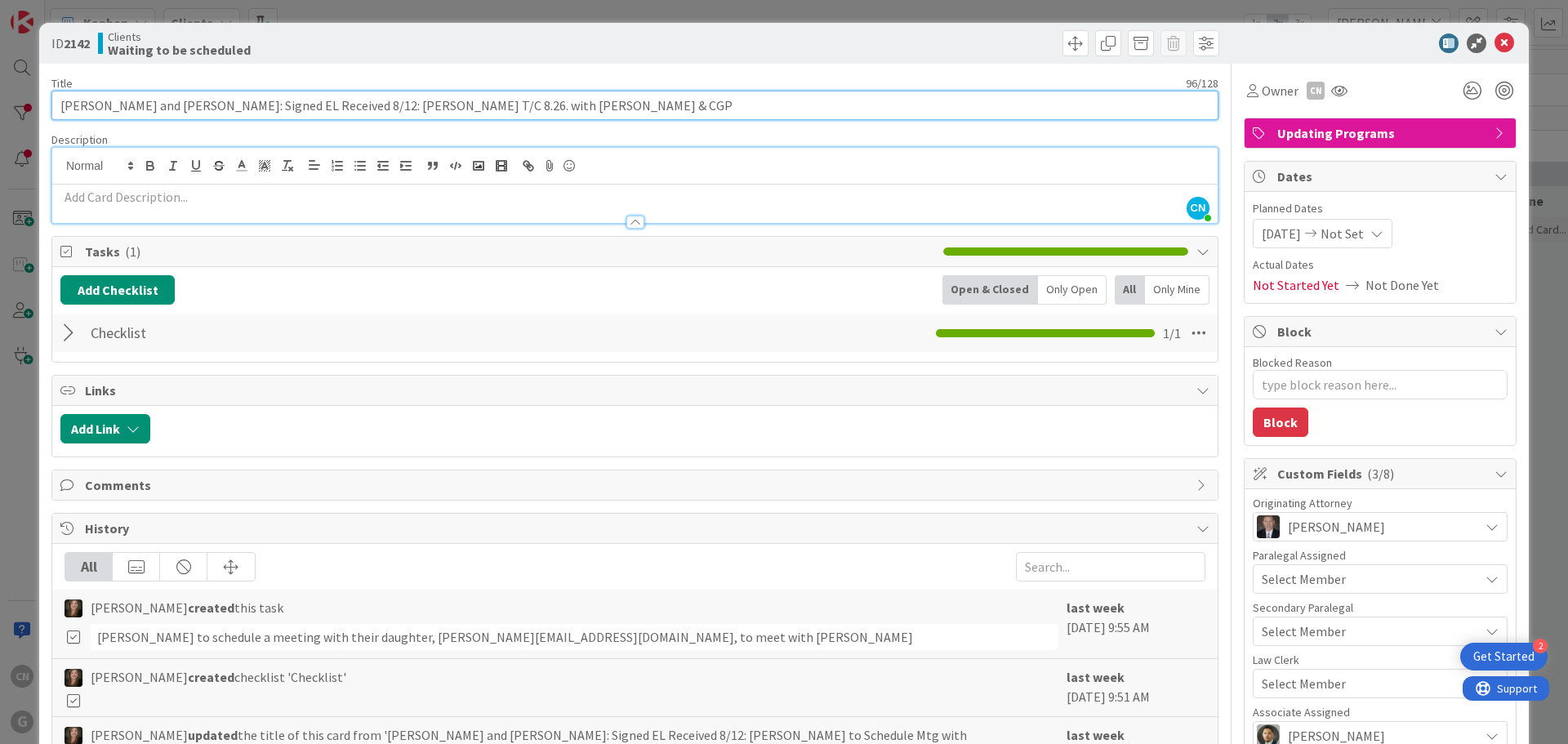
type input "[PERSON_NAME] and [PERSON_NAME]: Signed EL Received 8/12: [PERSON_NAME] T/C 8.2…"
type textarea "x"
type input "[PERSON_NAME] and [PERSON_NAME]: Signed EL Received 8/12: [PERSON_NAME] T/C 8.2…"
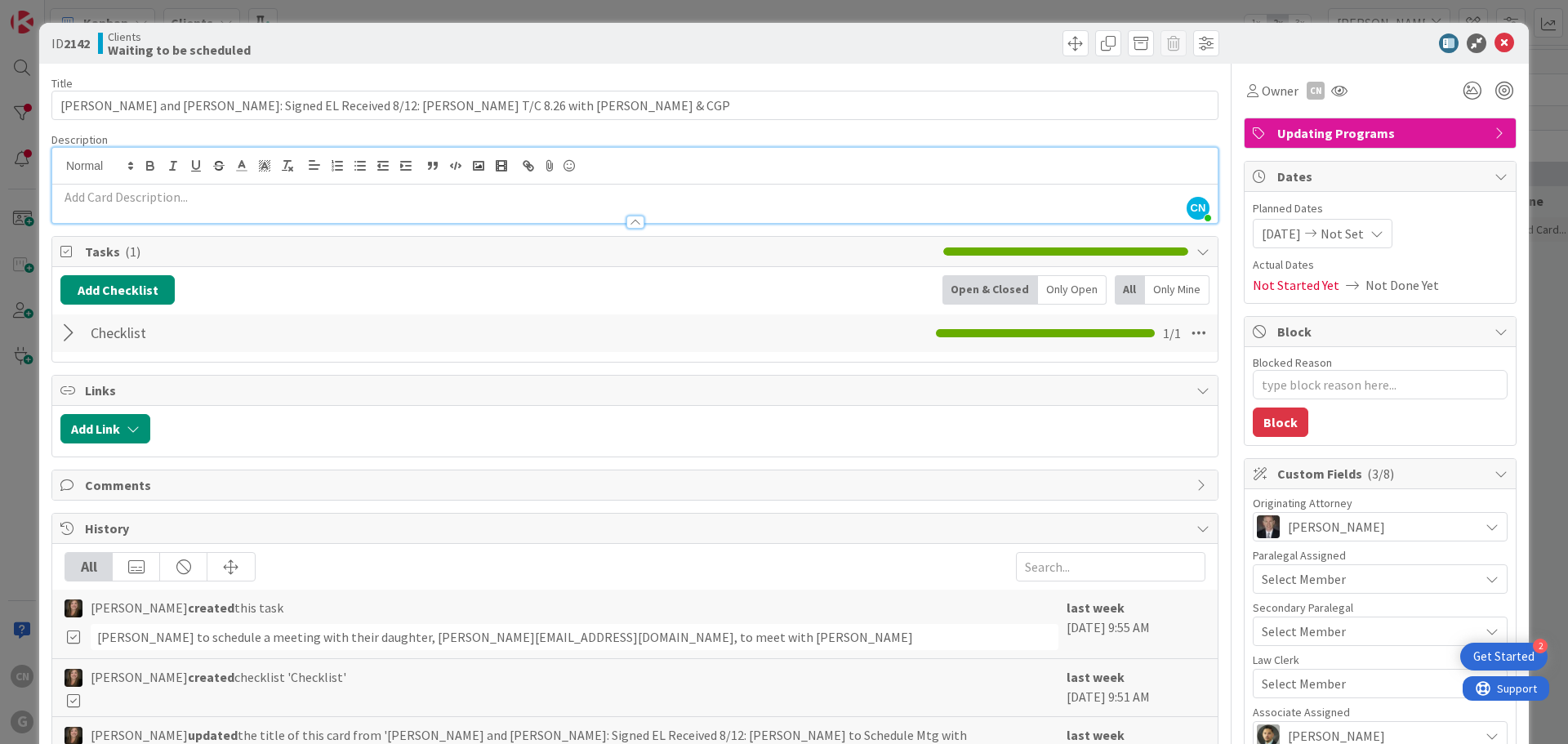
click at [236, 203] on p at bounding box center [635, 197] width 1149 height 19
click at [1065, 46] on span at bounding box center [1075, 43] width 26 height 26
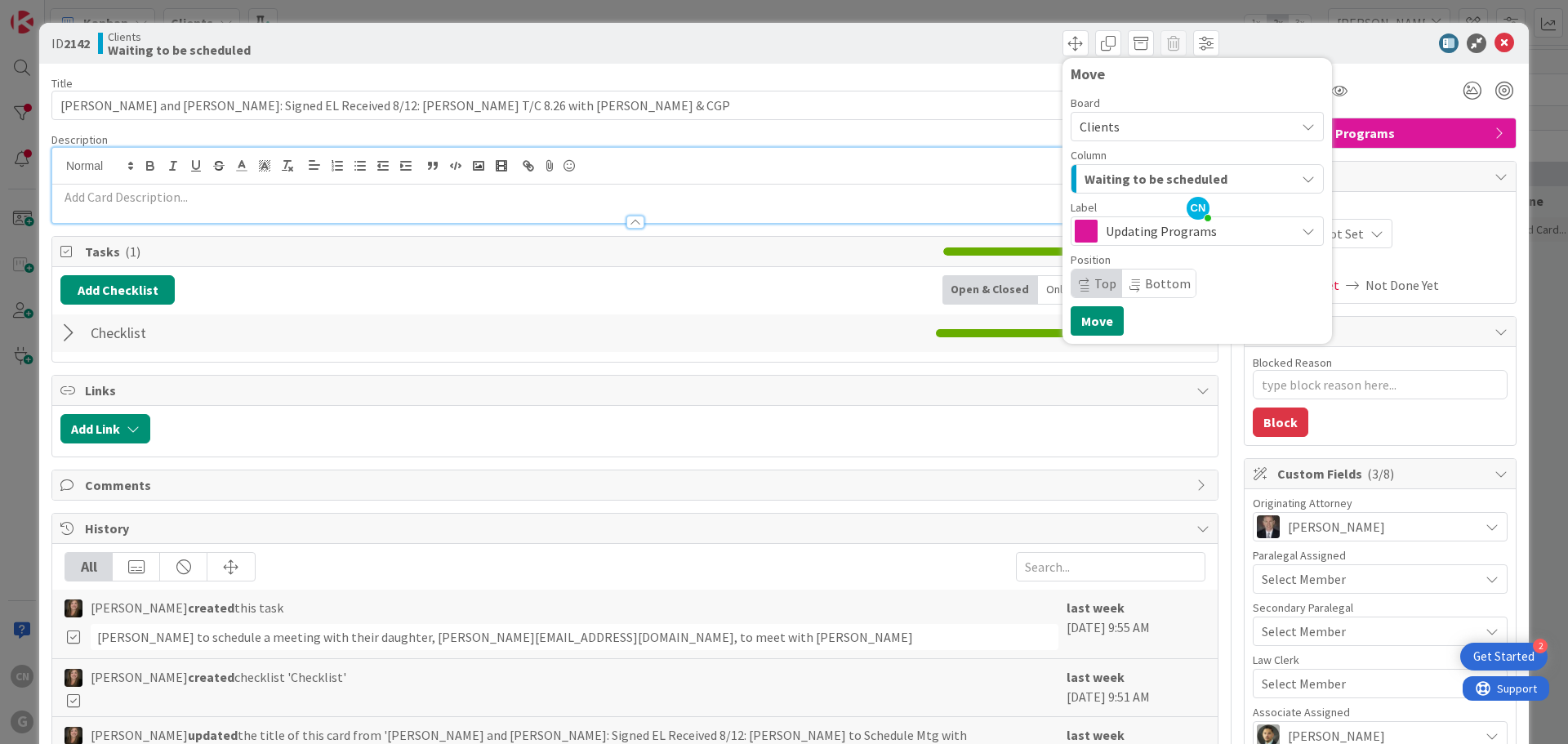
click at [1283, 177] on button "Waiting to be scheduled" at bounding box center [1197, 178] width 253 height 29
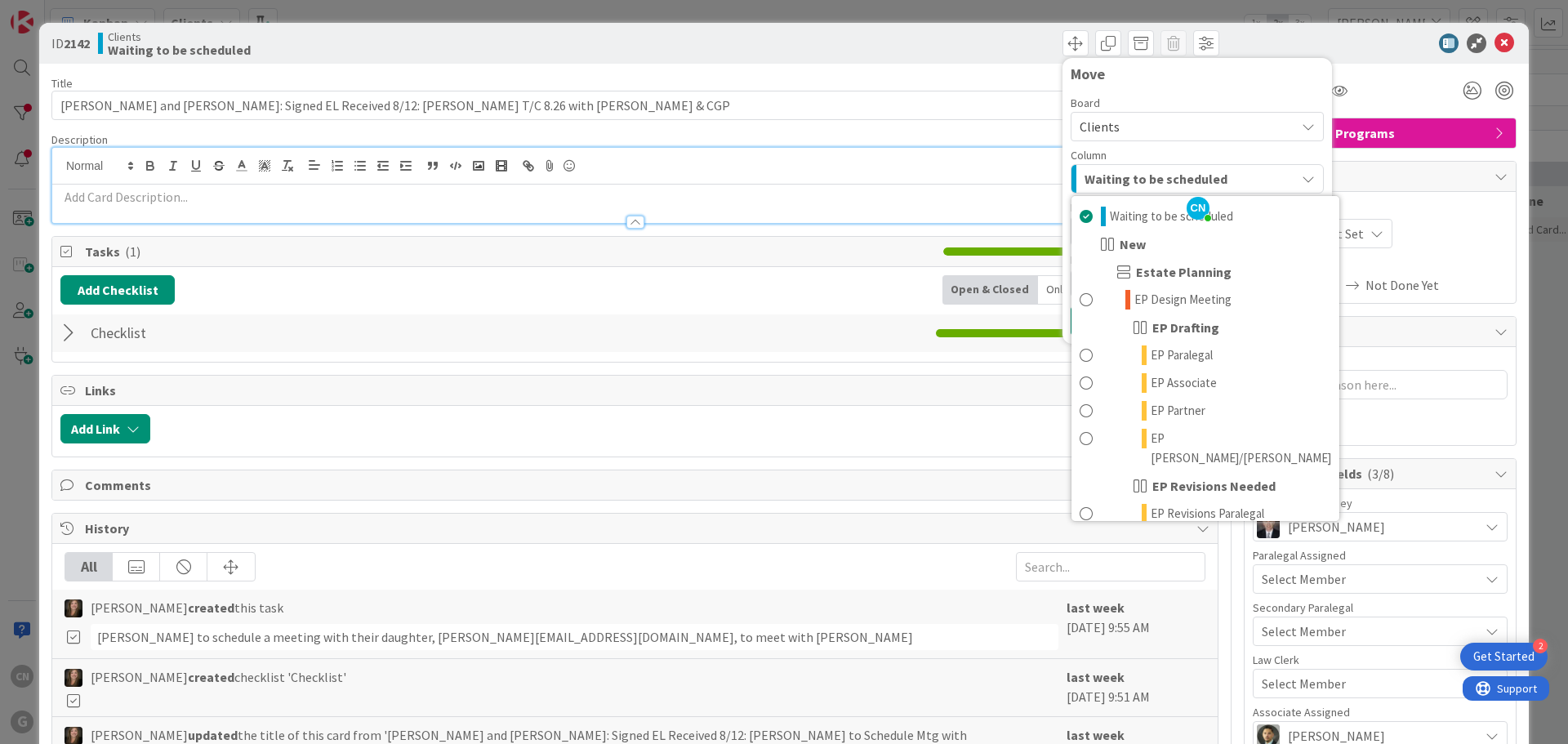
click at [783, 74] on div "Title 95 / 128 [PERSON_NAME] and [PERSON_NAME]: Signed EL Received 8/12: [PERSO…" at bounding box center [634, 583] width 1167 height 1039
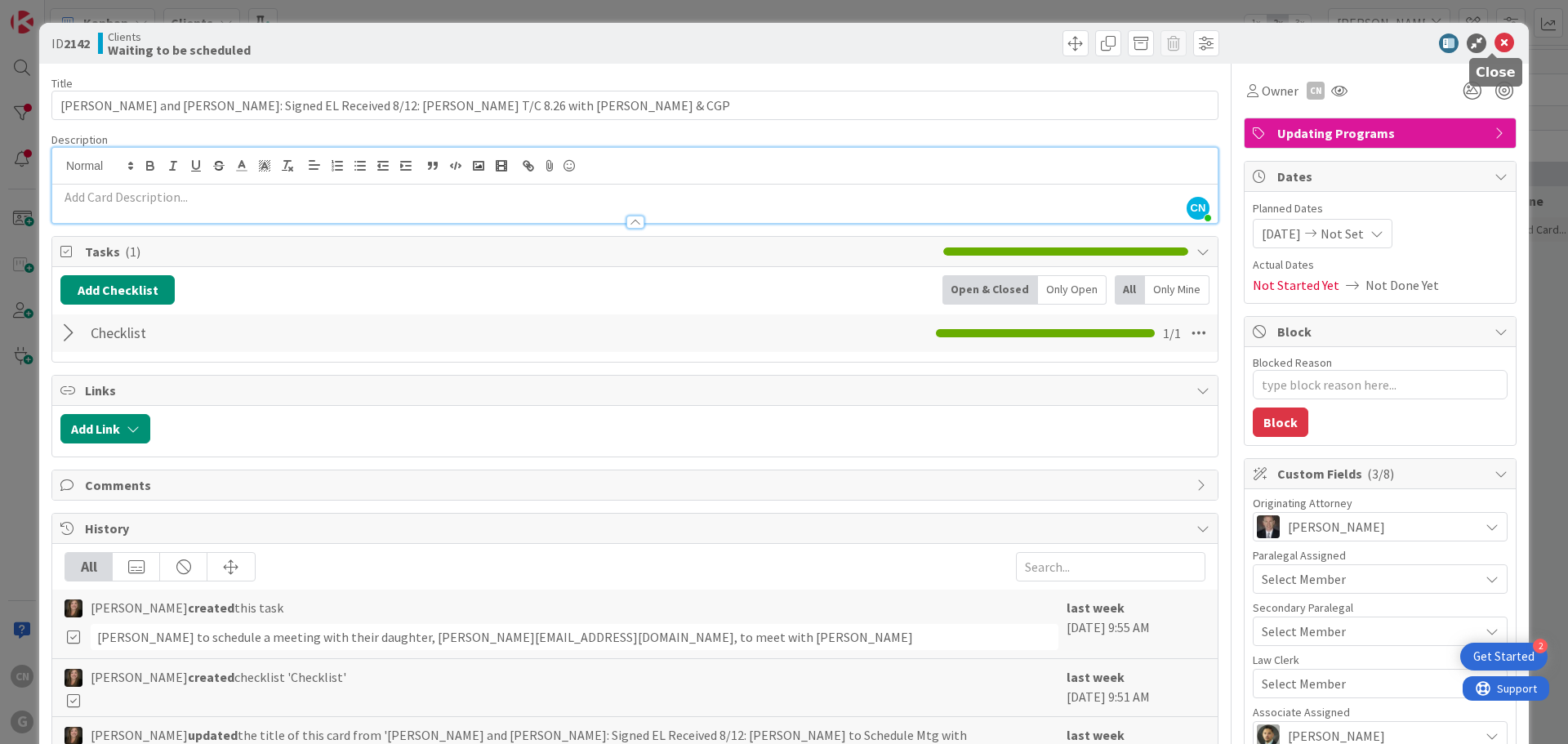
click at [1494, 43] on icon at bounding box center [1504, 43] width 20 height 20
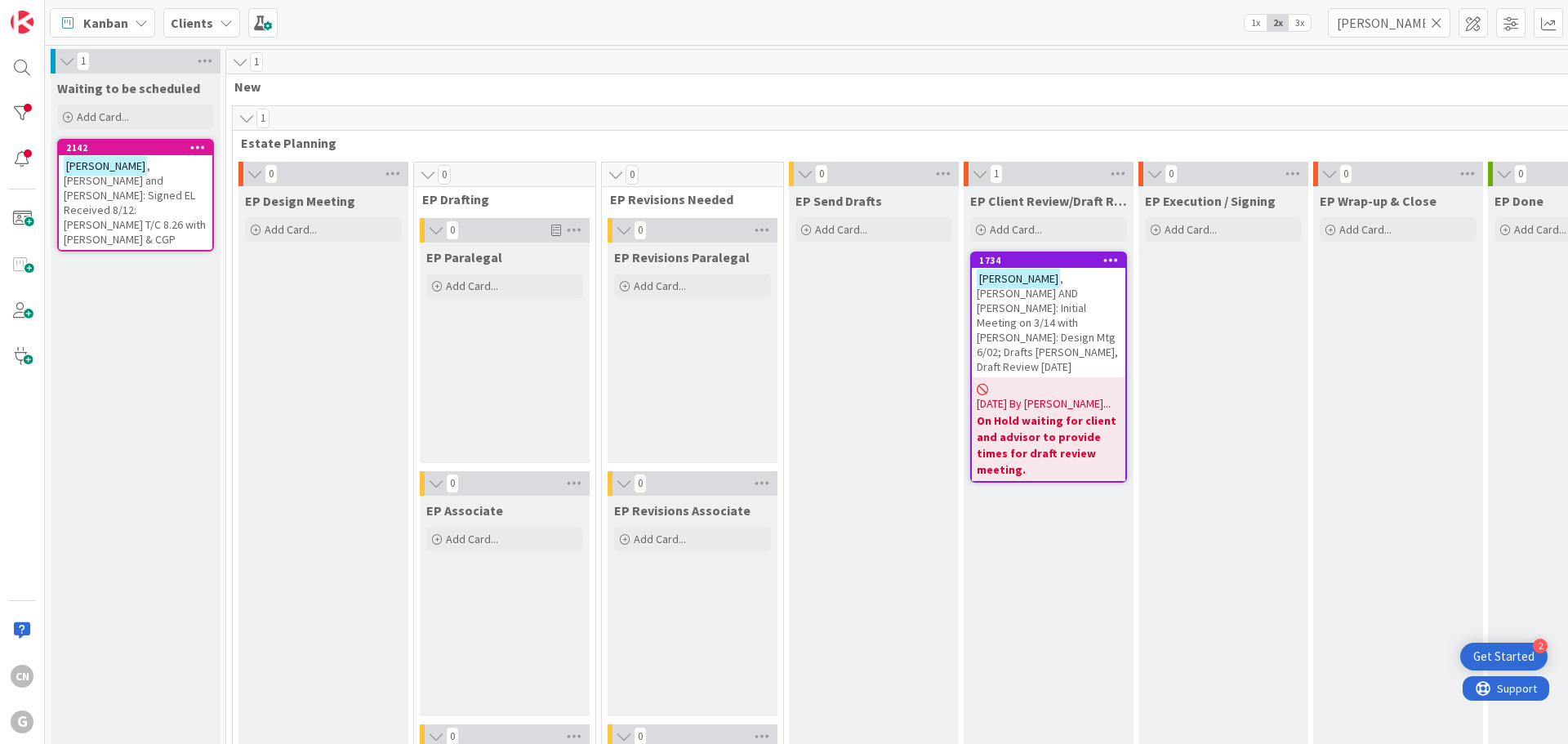
click at [135, 197] on span ", [PERSON_NAME] and [PERSON_NAME]: Signed EL Received 8/12: [PERSON_NAME] T/C 8…" at bounding box center [134, 203] width 142 height 88
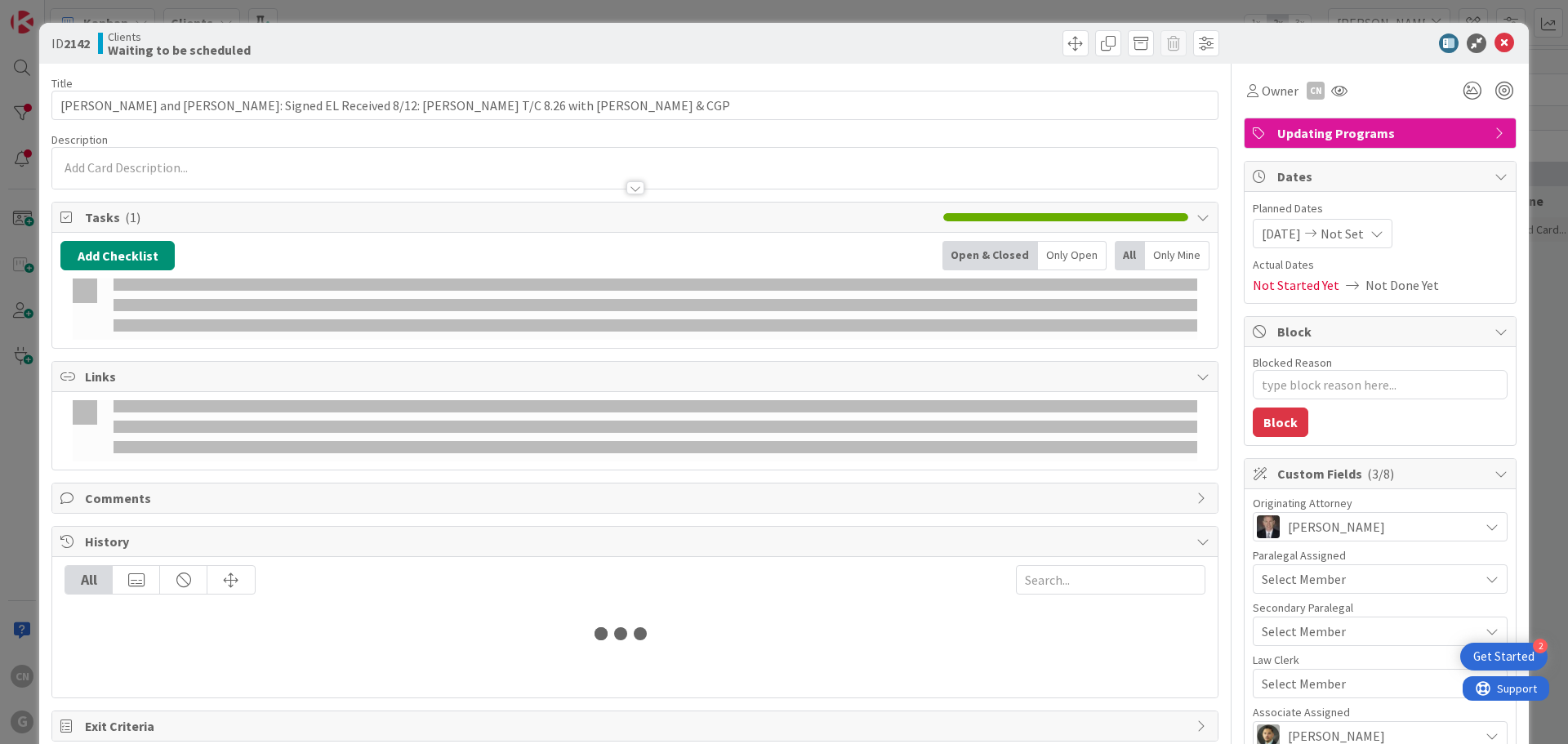
type textarea "x"
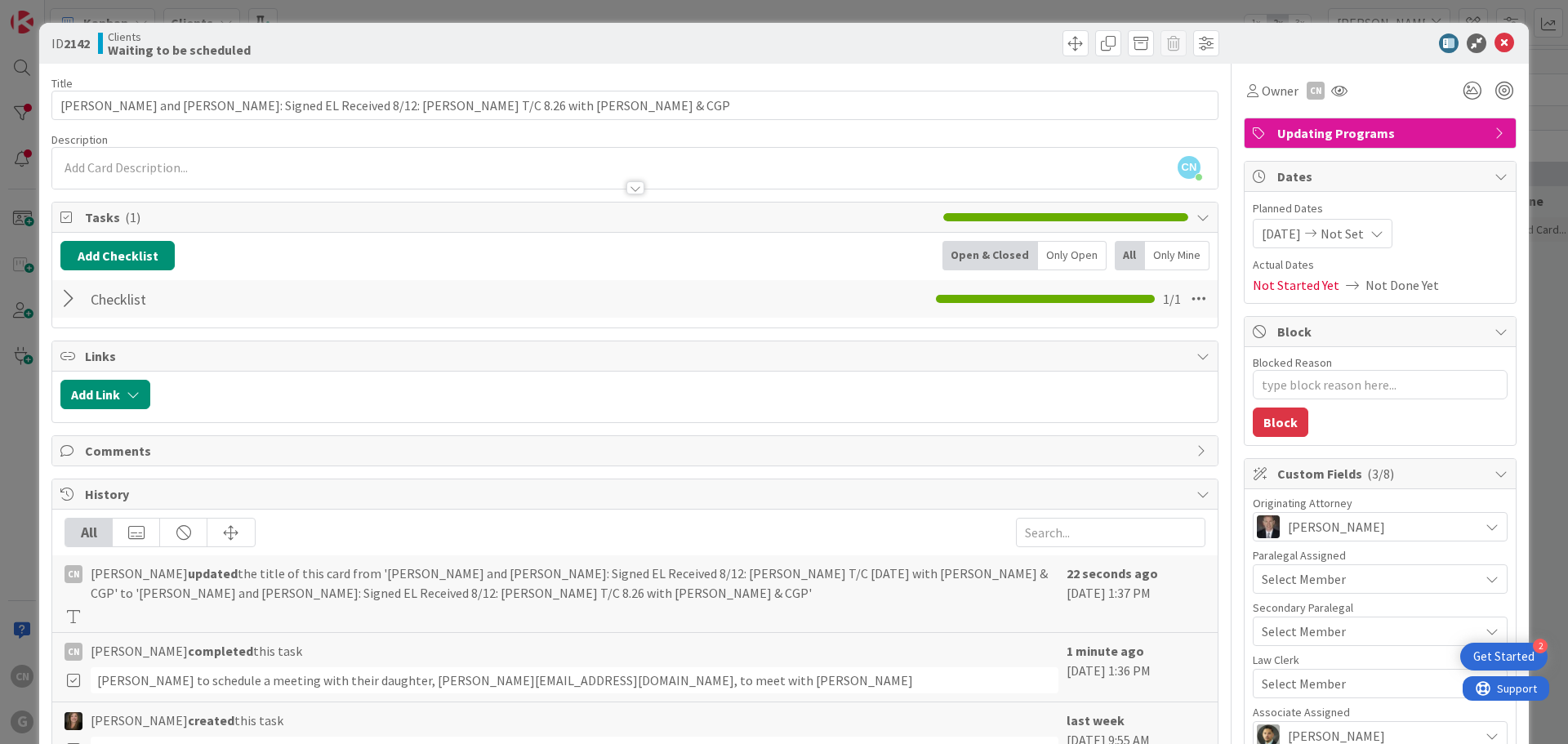
click at [71, 302] on div at bounding box center [72, 299] width 22 height 29
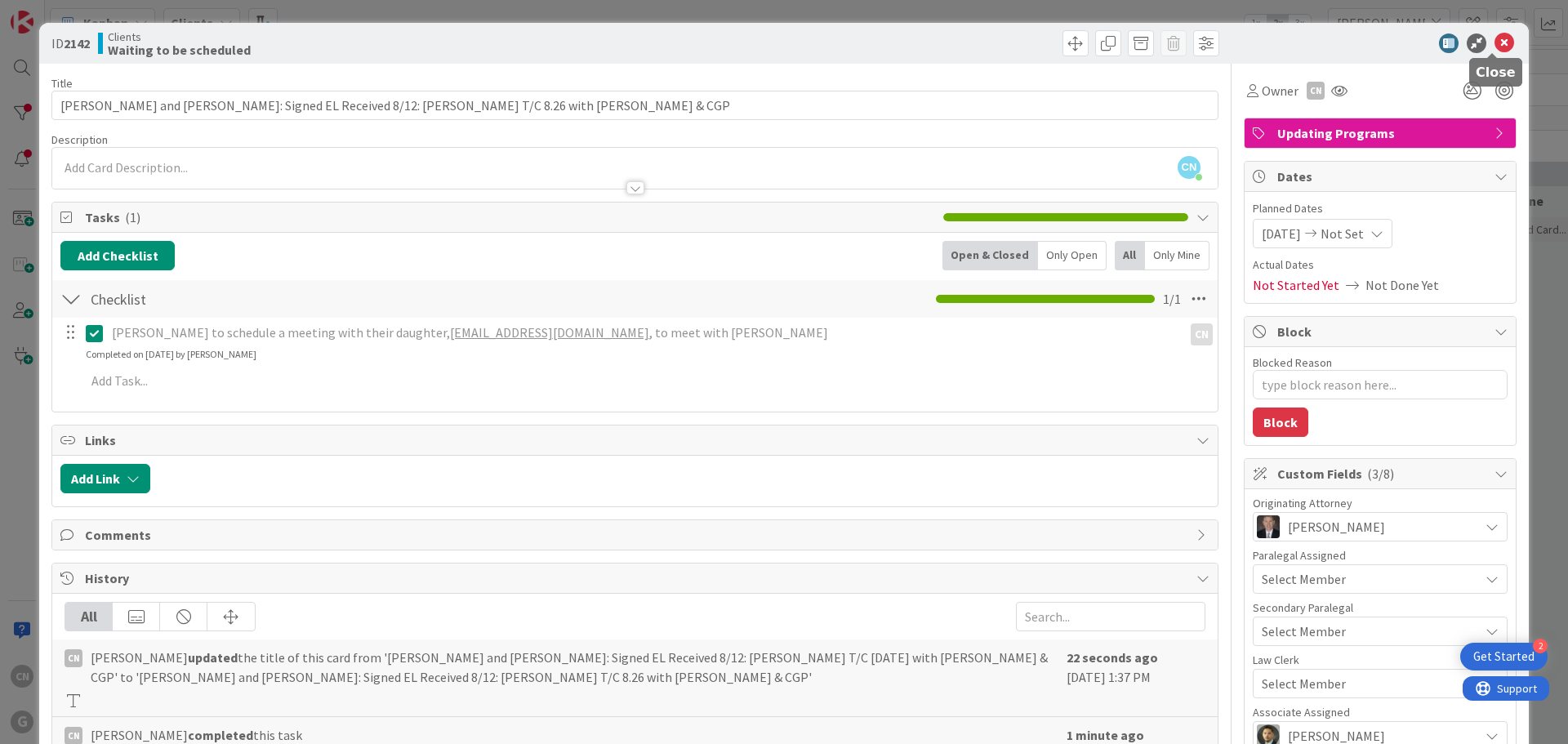
click at [1494, 43] on icon at bounding box center [1504, 43] width 20 height 20
